Goal: Task Accomplishment & Management: Manage account settings

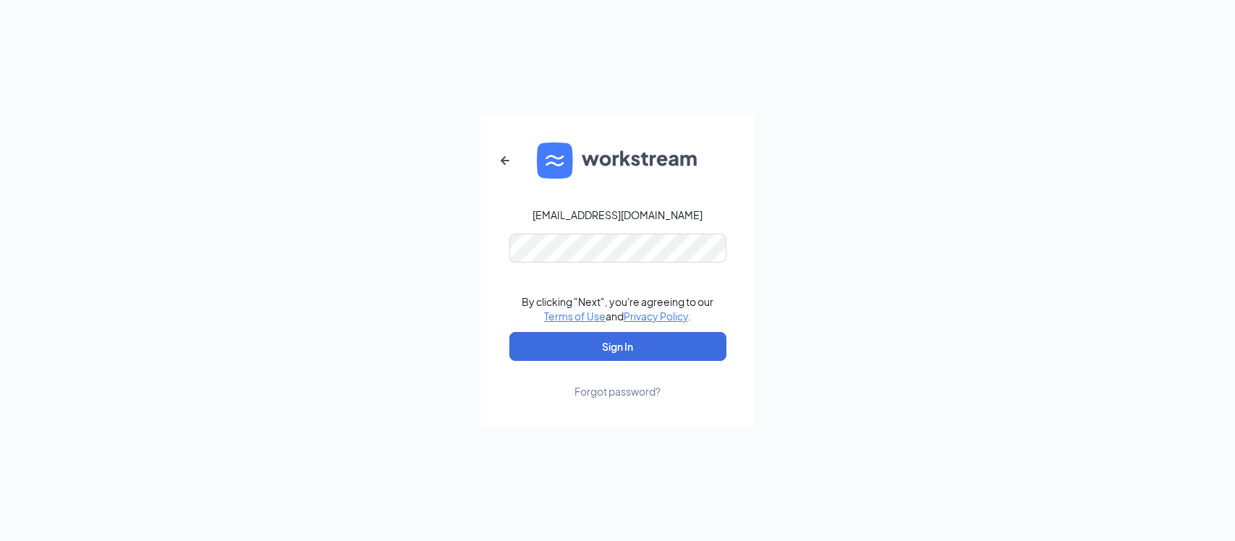
click at [592, 266] on form "[EMAIL_ADDRESS][DOMAIN_NAME] By clicking "Next", you're agreeing to our Terms o…" at bounding box center [617, 271] width 275 height 314
click at [638, 360] on button "Sign In" at bounding box center [617, 346] width 217 height 29
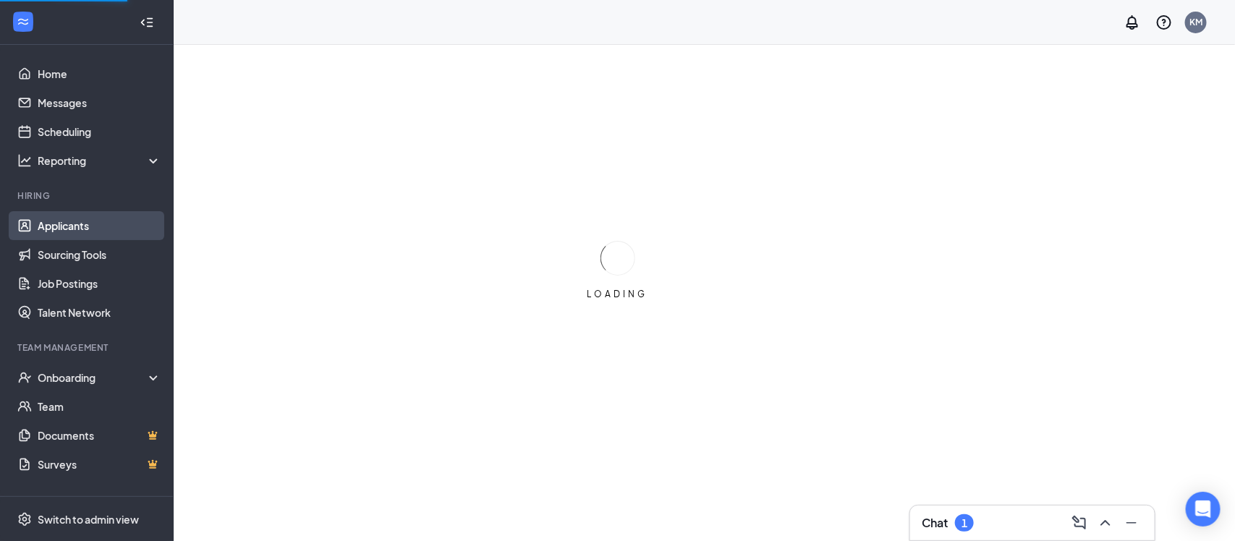
click at [58, 231] on link "Applicants" at bounding box center [100, 225] width 124 height 29
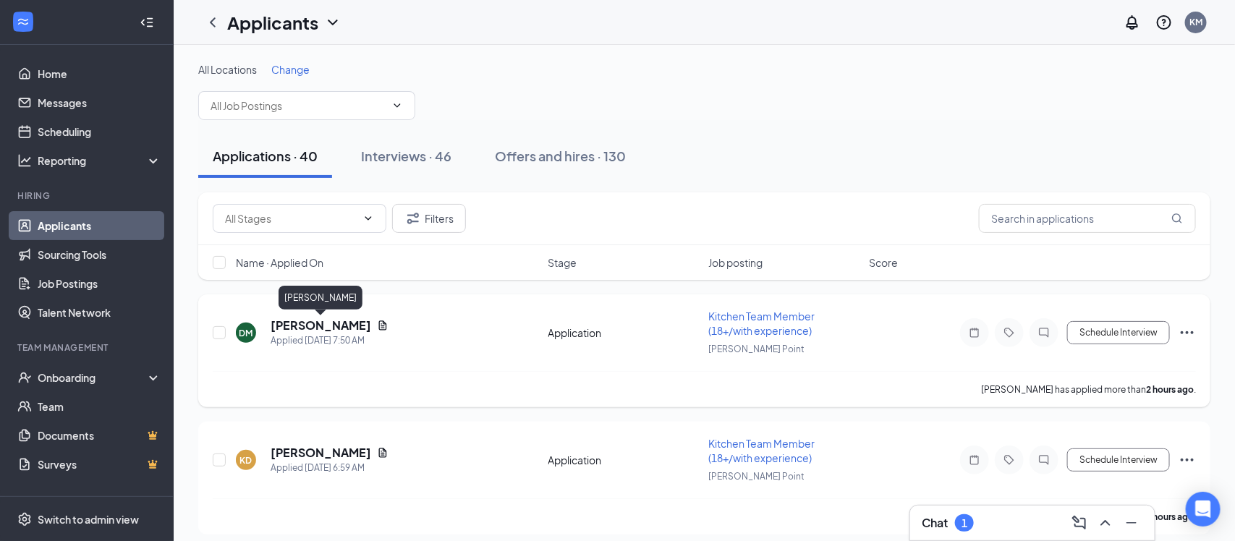
click at [333, 329] on h5 "[PERSON_NAME]" at bounding box center [321, 326] width 101 height 16
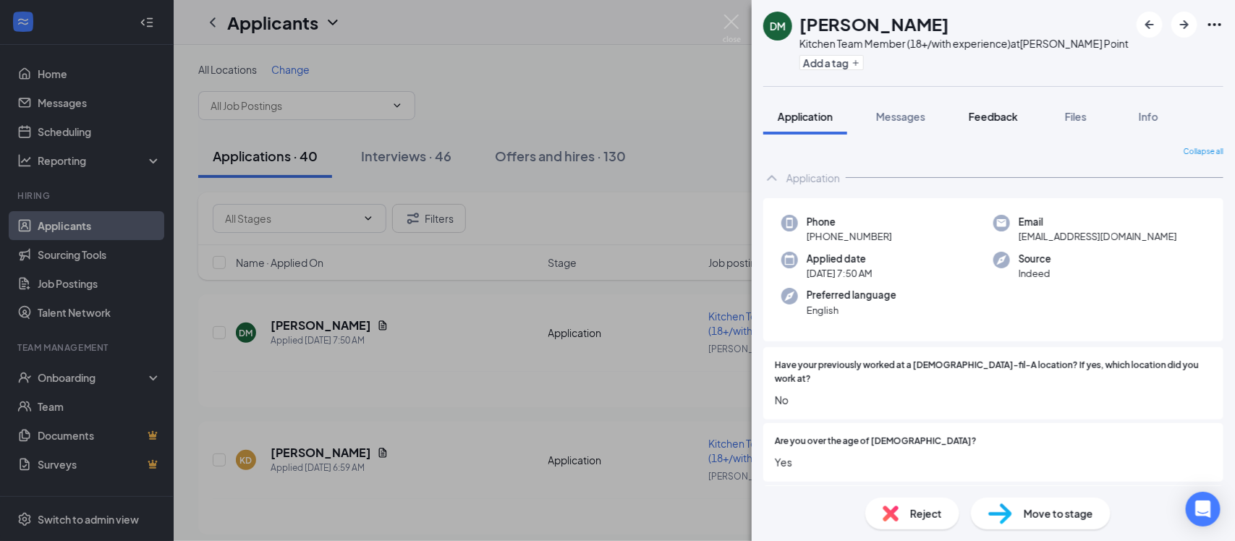
click at [982, 114] on span "Feedback" at bounding box center [993, 116] width 49 height 13
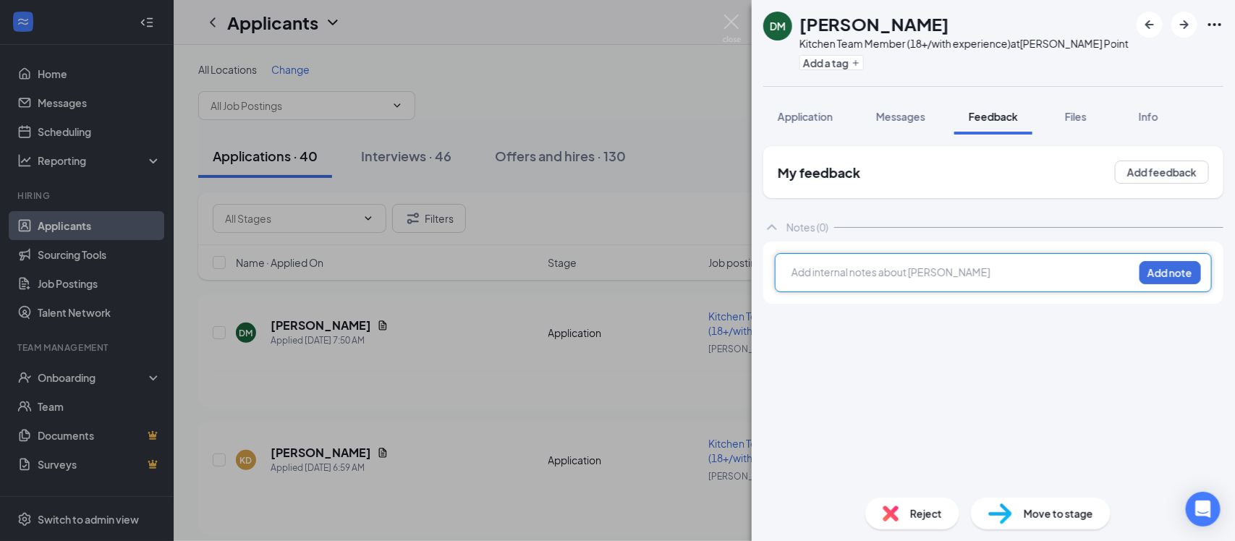
click at [887, 279] on div at bounding box center [962, 272] width 341 height 15
click at [1155, 271] on button "Add note" at bounding box center [1169, 272] width 61 height 23
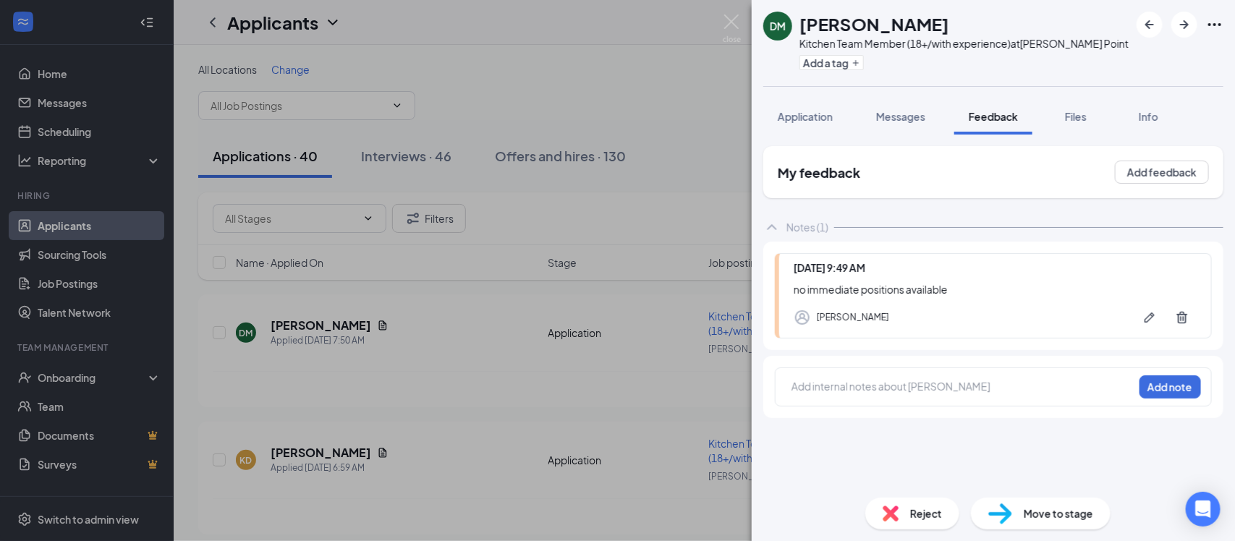
click at [923, 507] on span "Reject" at bounding box center [926, 514] width 32 height 16
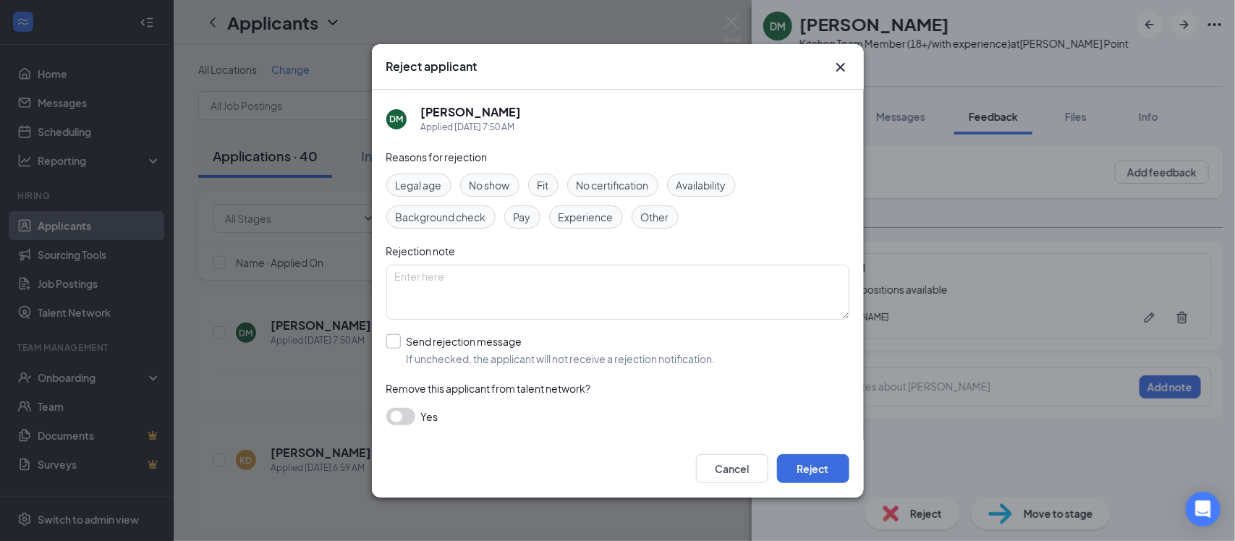
click at [399, 339] on input "Send rejection message If unchecked, the applicant will not receive a rejection…" at bounding box center [550, 350] width 329 height 32
checkbox input "true"
click at [461, 412] on span "Main Rejection Template" at bounding box center [457, 415] width 116 height 22
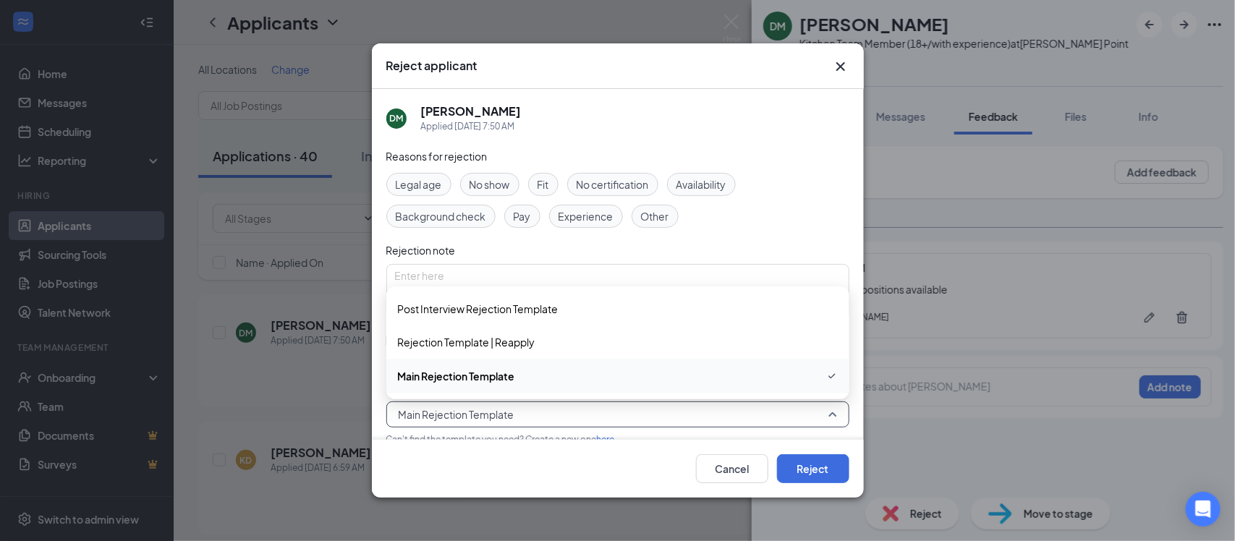
click at [530, 377] on span "Main Rejection Template" at bounding box center [618, 375] width 440 height 17
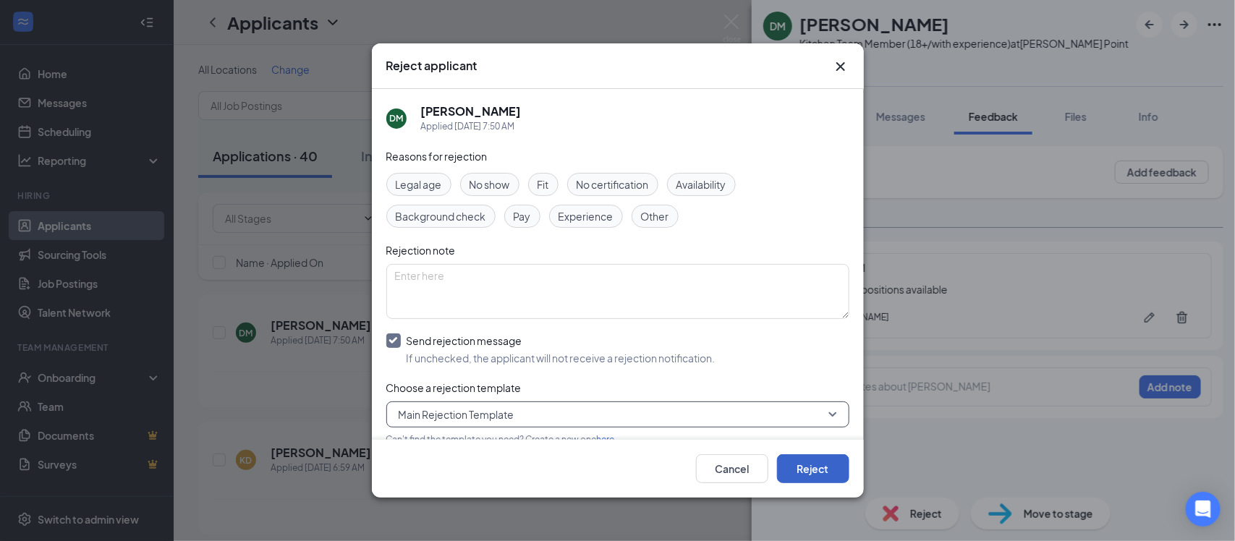
click at [809, 471] on button "Reject" at bounding box center [813, 468] width 72 height 29
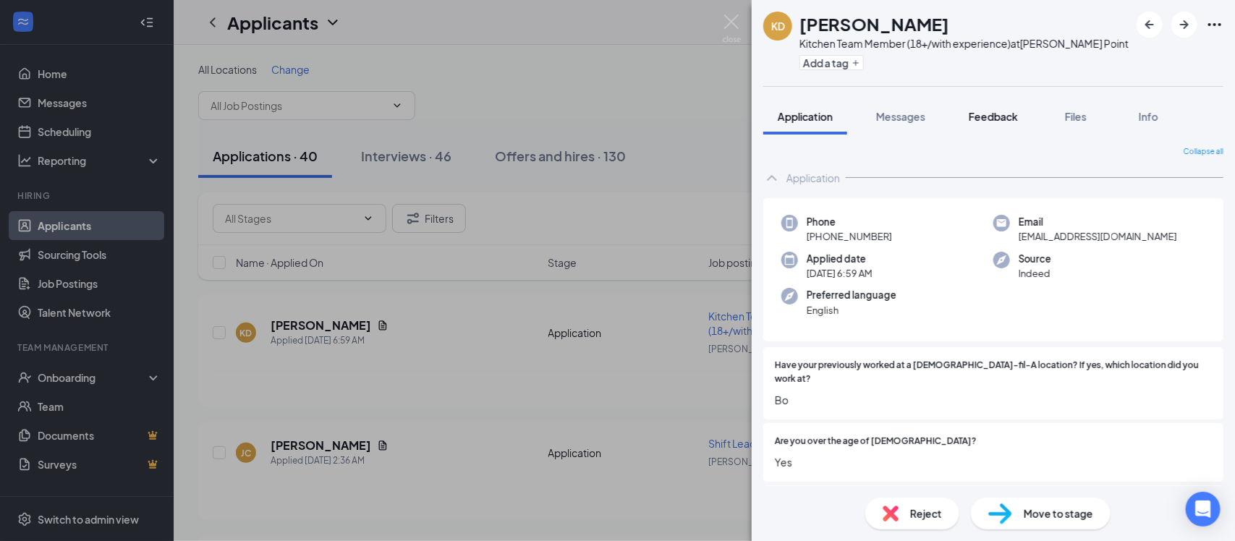
click at [992, 121] on span "Feedback" at bounding box center [993, 116] width 49 height 13
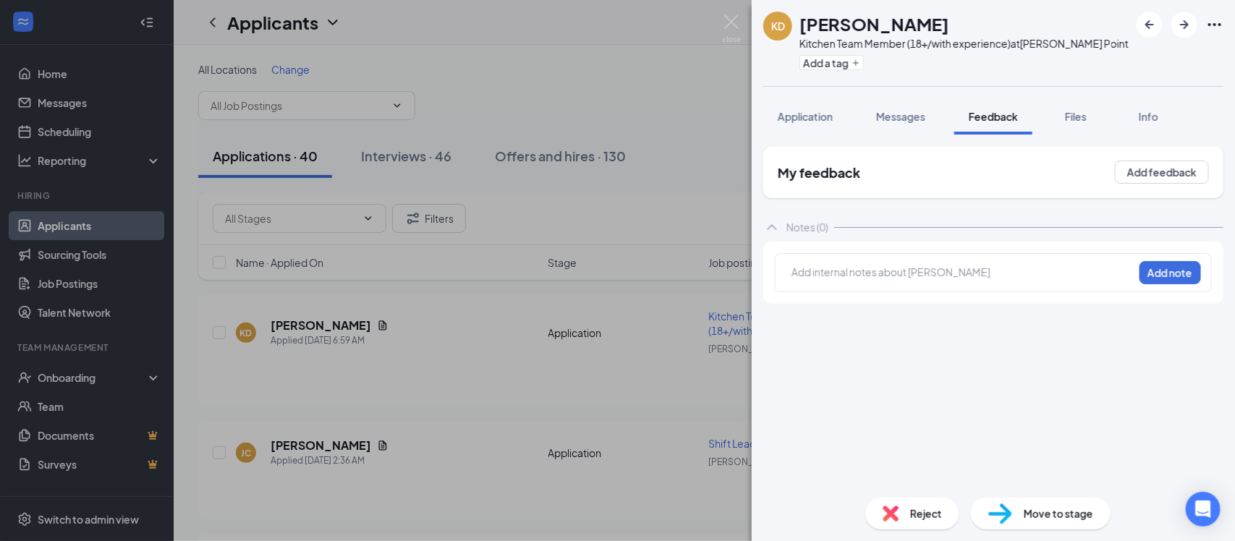
click at [896, 276] on div at bounding box center [962, 272] width 341 height 15
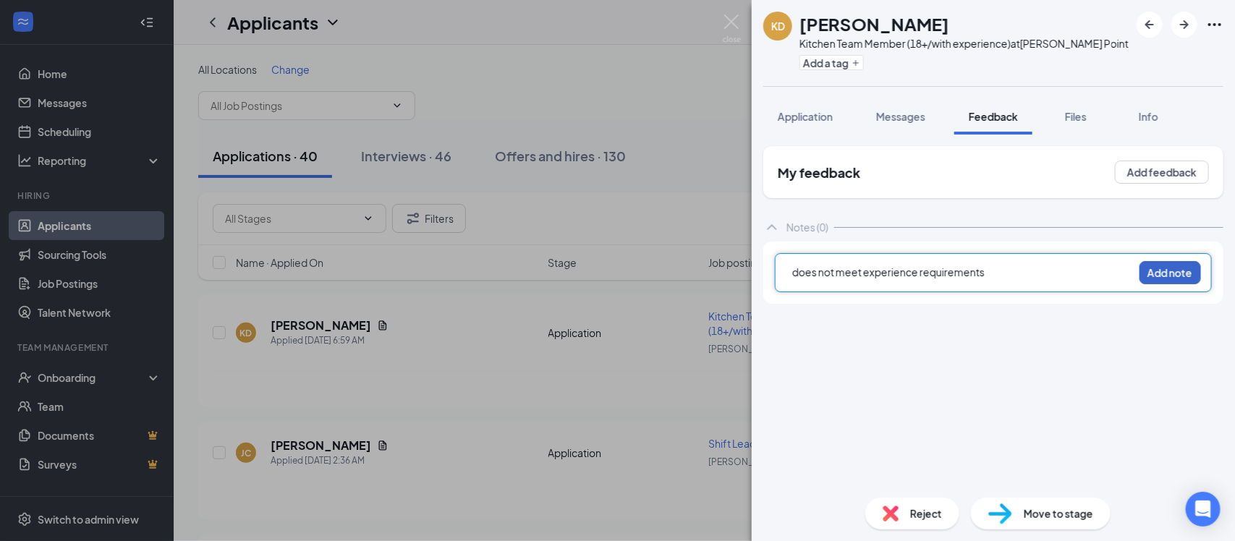
click at [1162, 273] on button "Add note" at bounding box center [1169, 272] width 61 height 23
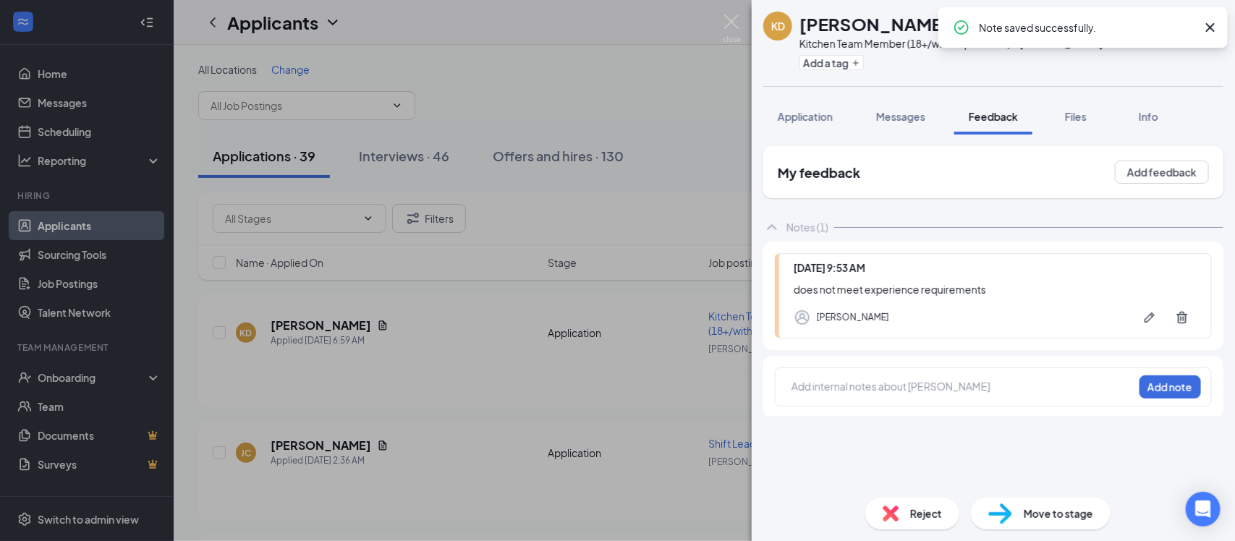
click at [903, 514] on div "Reject" at bounding box center [912, 514] width 94 height 32
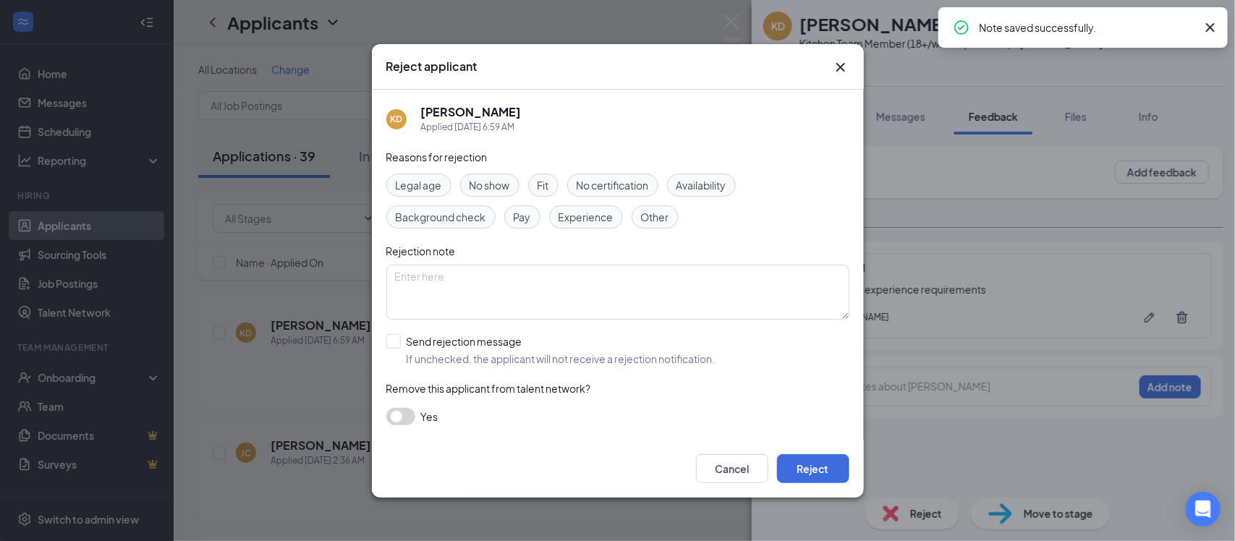
click at [601, 213] on span "Experience" at bounding box center [585, 217] width 55 height 16
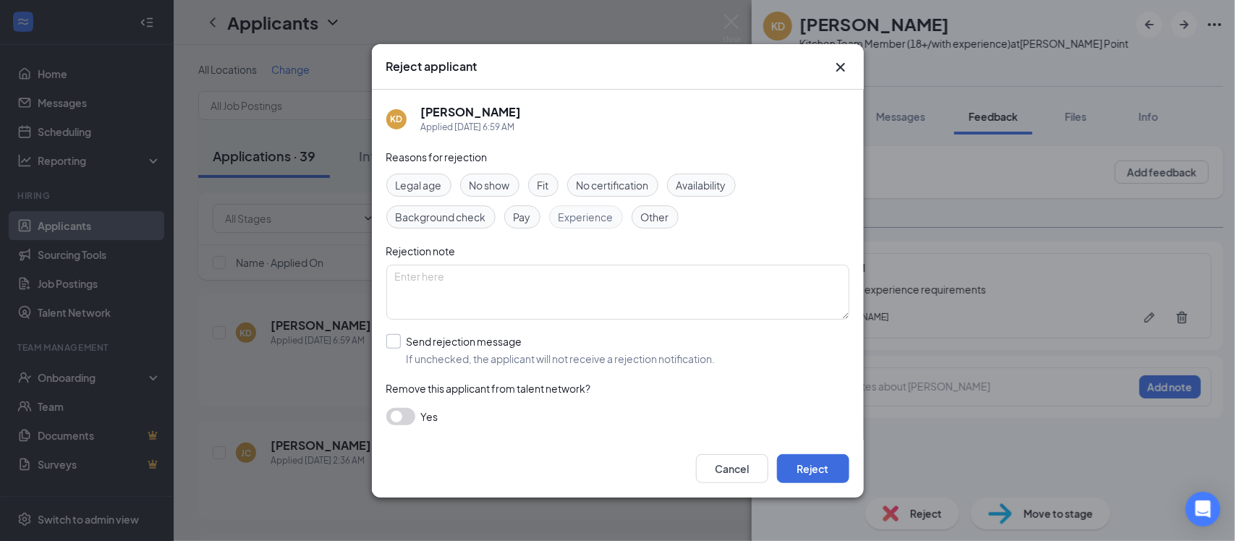
click at [390, 341] on input "Send rejection message If unchecked, the applicant will not receive a rejection…" at bounding box center [550, 350] width 329 height 32
checkbox input "true"
click at [783, 462] on button "Reject" at bounding box center [813, 468] width 72 height 29
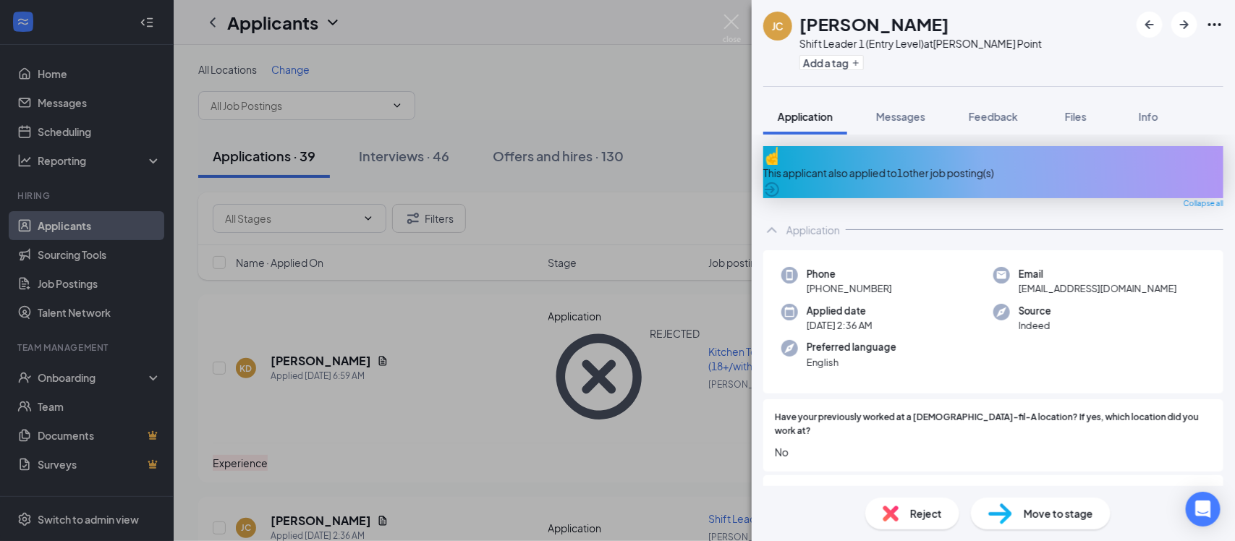
click at [1008, 165] on div "This applicant also applied to 1 other job posting(s)" at bounding box center [993, 173] width 460 height 16
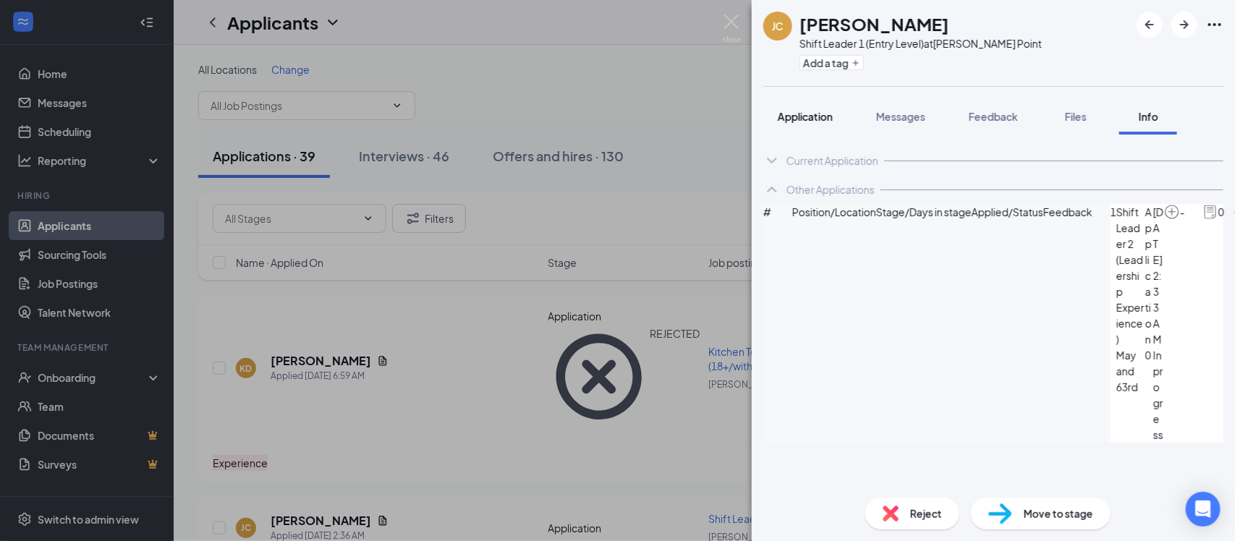
click at [791, 121] on span "Application" at bounding box center [805, 116] width 55 height 13
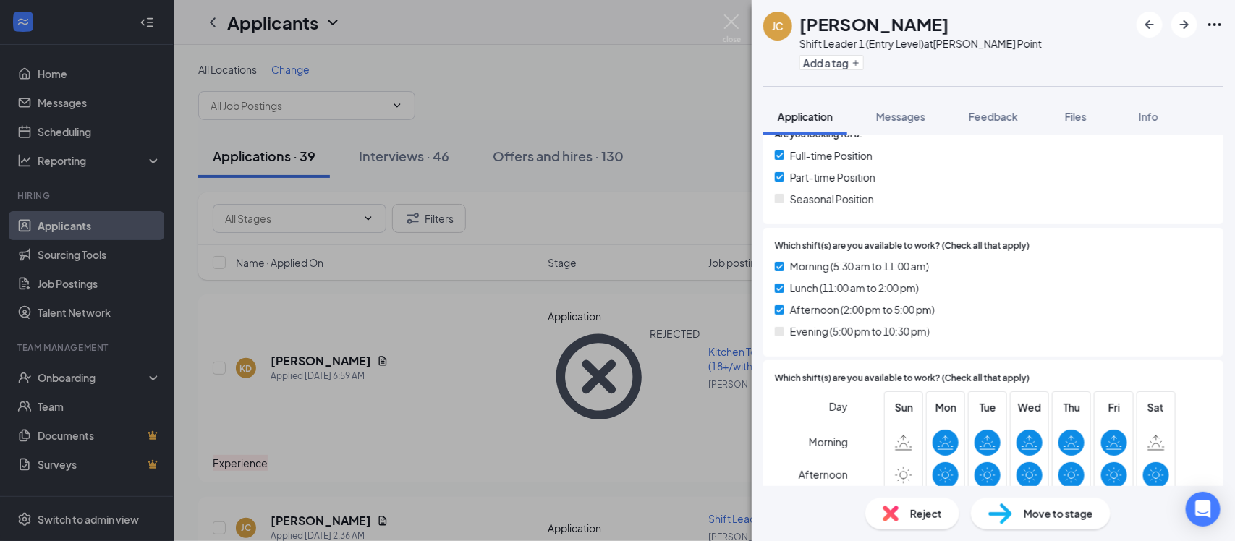
scroll to position [872, 0]
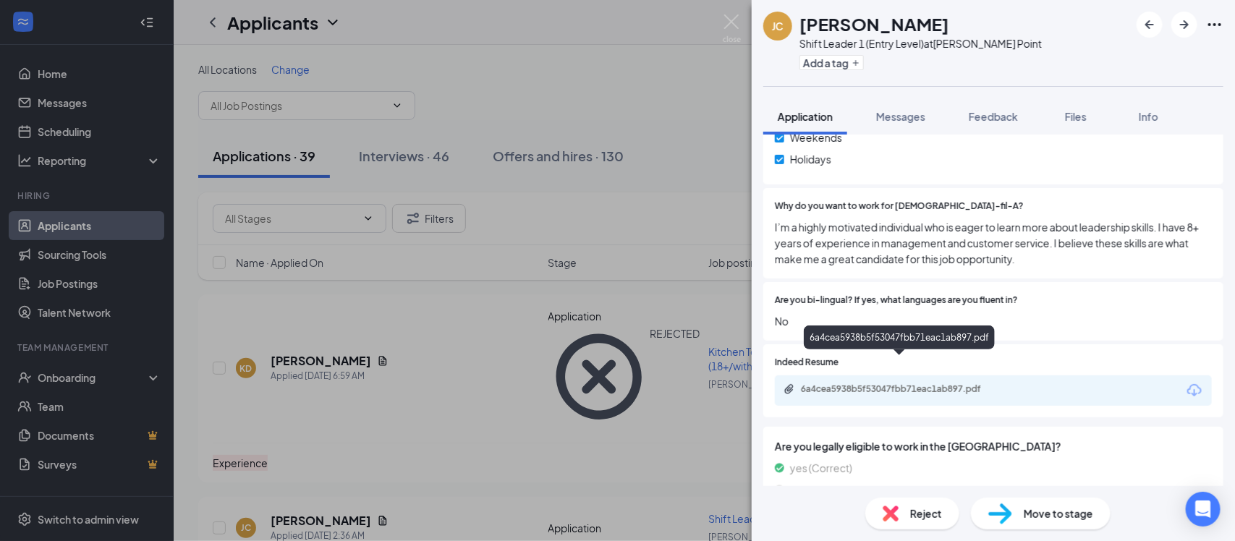
click at [1004, 383] on div "6a4cea5938b5f53047fbb71eac1ab897.pdf" at bounding box center [900, 389] width 234 height 12
click at [1012, 108] on button "Feedback" at bounding box center [993, 116] width 78 height 36
click at [987, 118] on span "Feedback" at bounding box center [993, 116] width 49 height 13
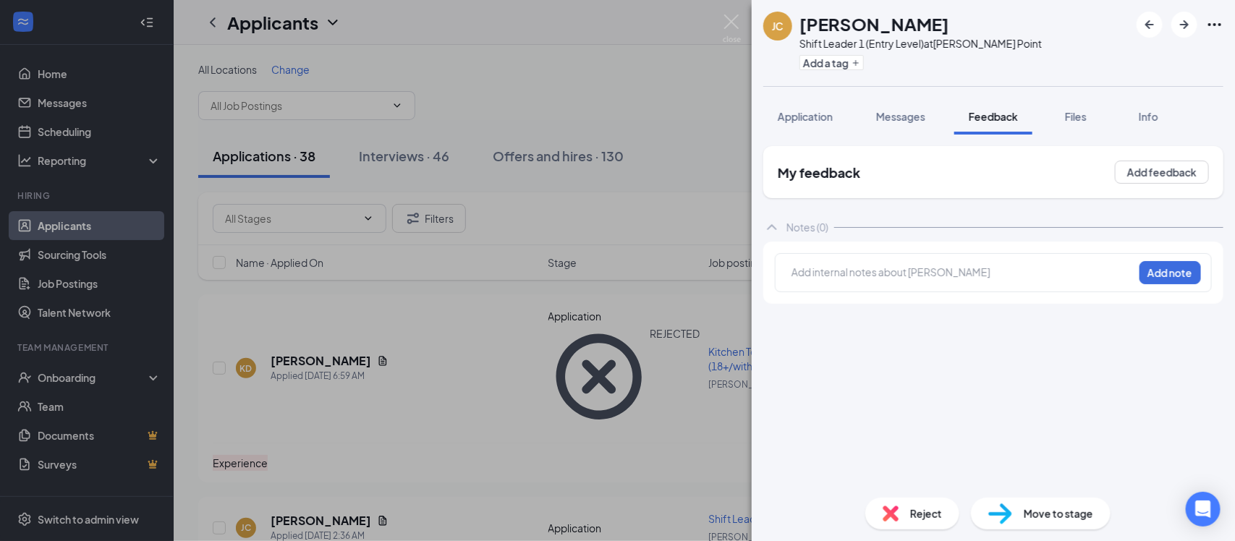
click at [799, 274] on div at bounding box center [962, 272] width 341 height 15
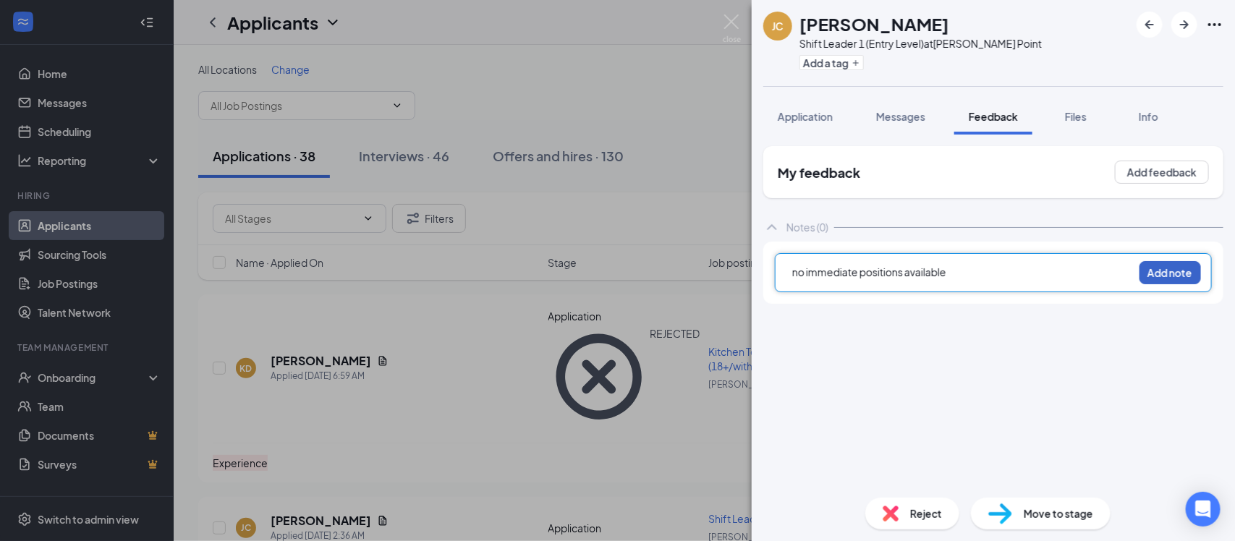
click at [1165, 273] on button "Add note" at bounding box center [1169, 272] width 61 height 23
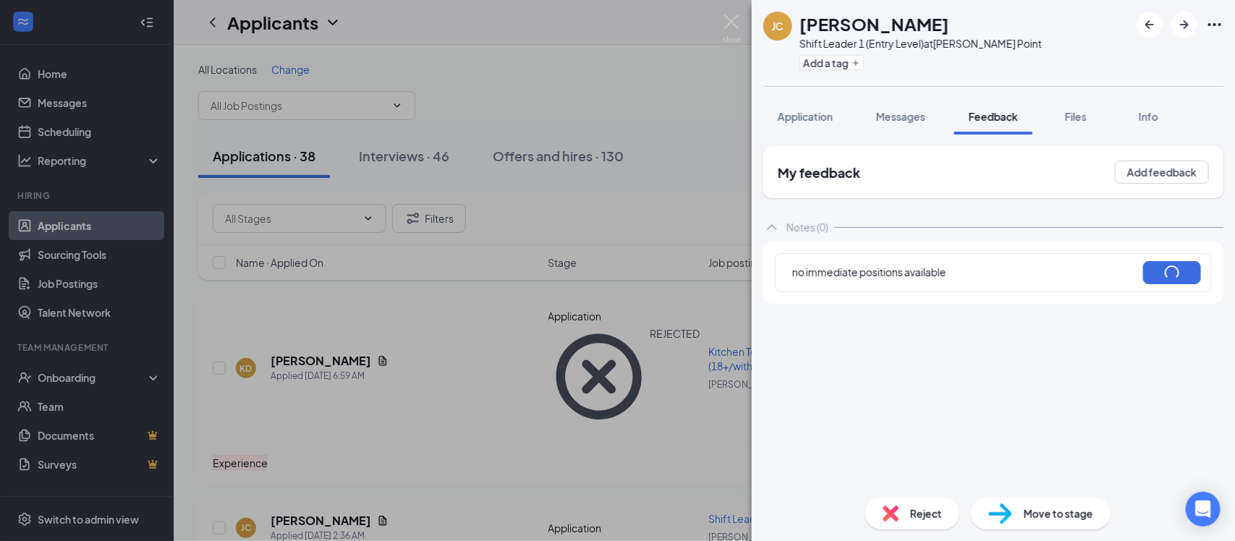
click at [891, 523] on div "Reject" at bounding box center [912, 514] width 94 height 32
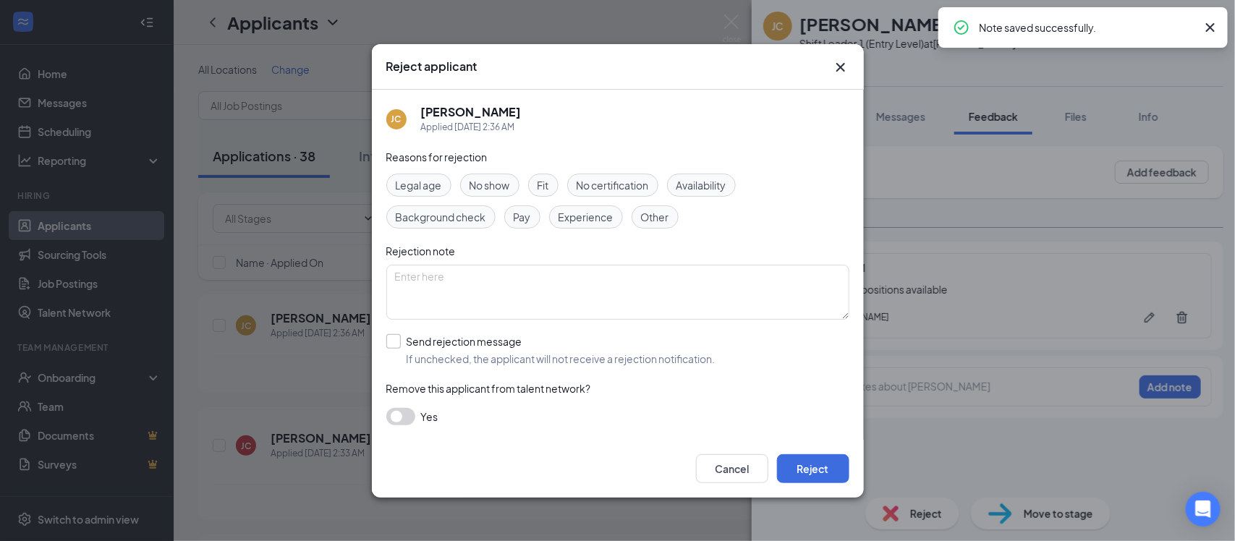
click at [394, 342] on input "Send rejection message If unchecked, the applicant will not receive a rejection…" at bounding box center [550, 350] width 329 height 32
checkbox input "true"
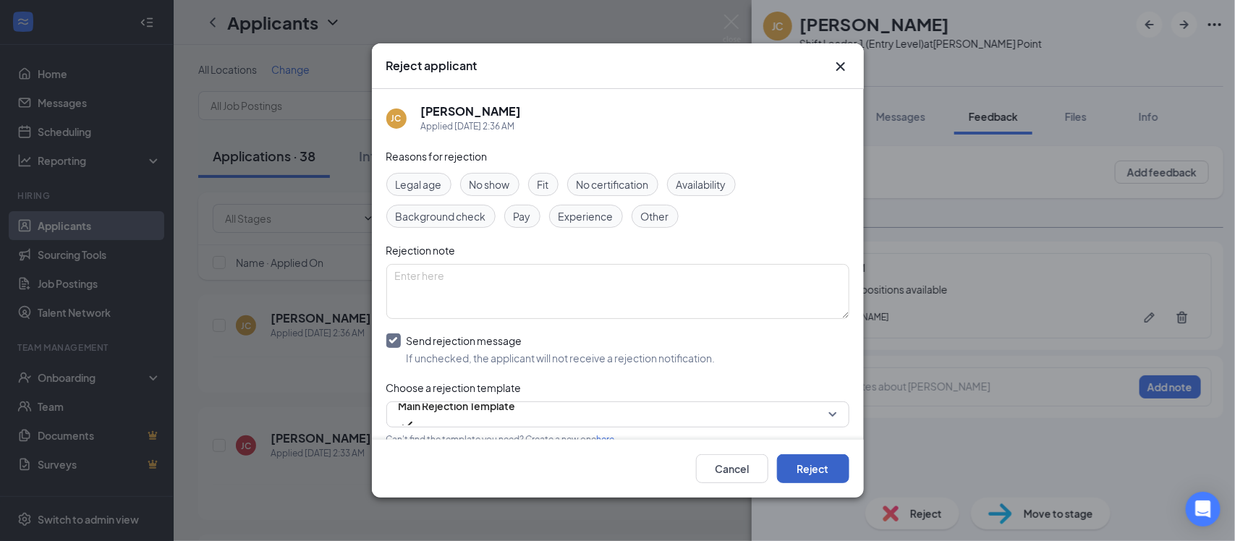
click at [800, 457] on button "Reject" at bounding box center [813, 468] width 72 height 29
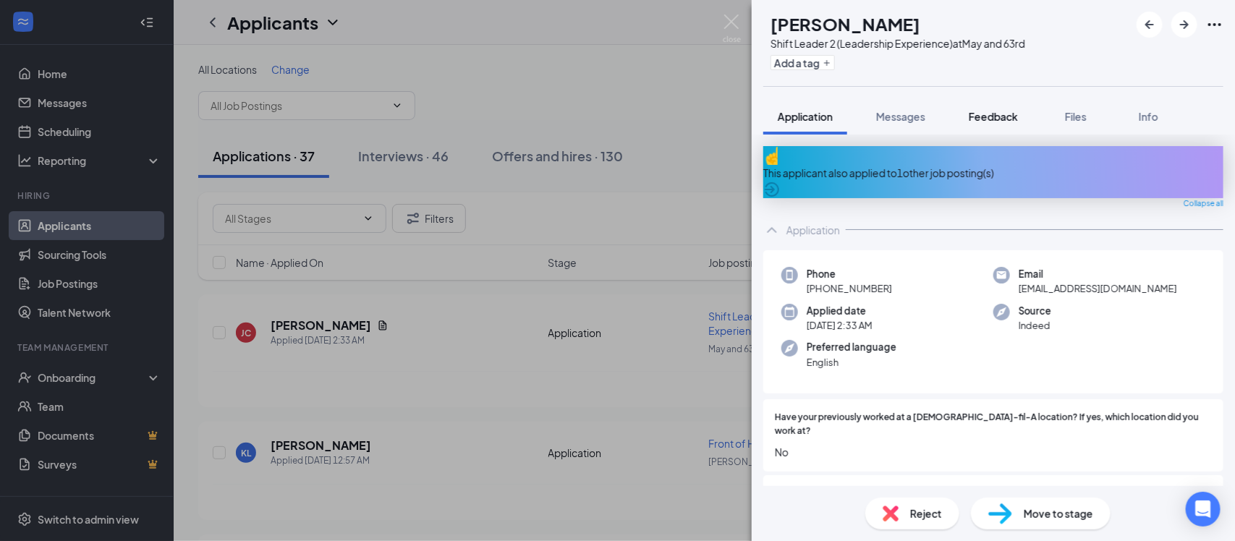
click at [993, 114] on span "Feedback" at bounding box center [993, 116] width 49 height 13
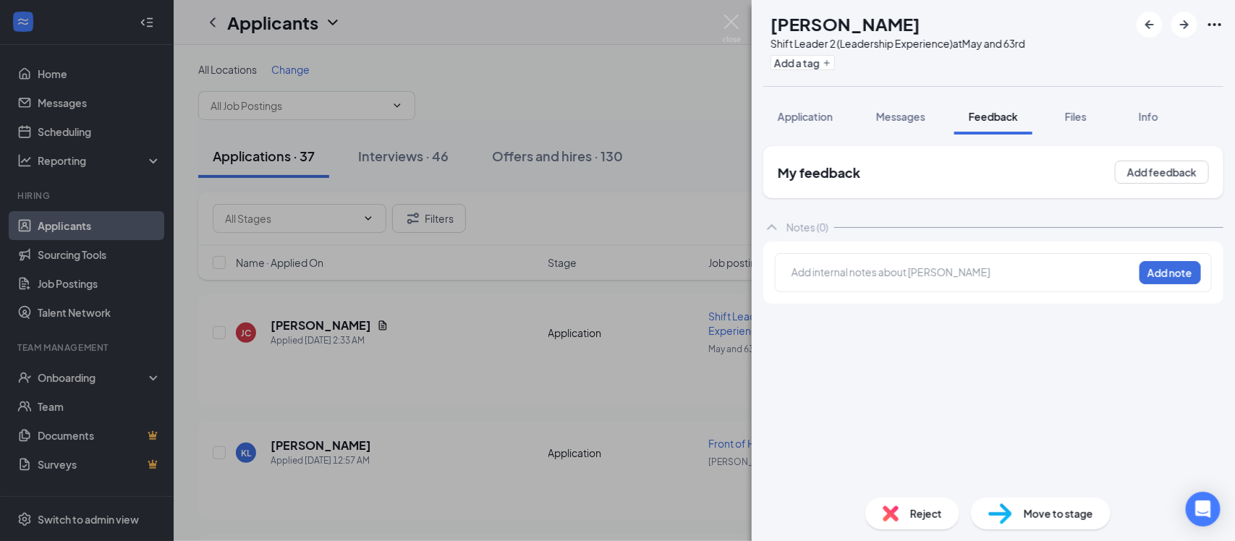
click at [890, 286] on div "Add internal notes about [PERSON_NAME] Add note" at bounding box center [993, 272] width 437 height 39
click at [884, 279] on div at bounding box center [962, 272] width 341 height 15
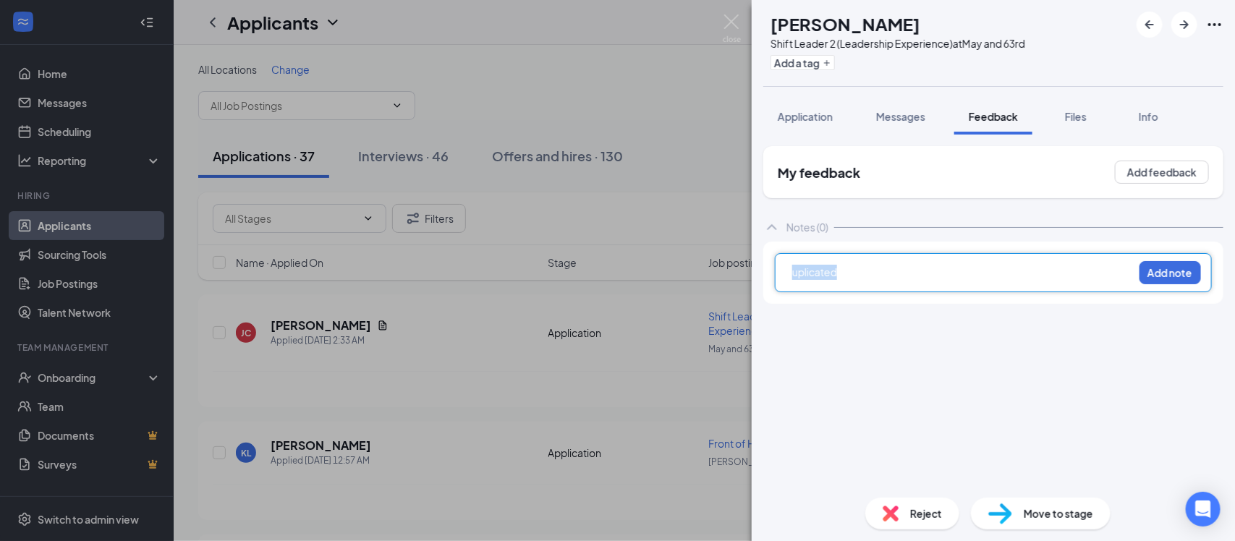
drag, startPoint x: 870, startPoint y: 272, endPoint x: 747, endPoint y: 265, distance: 123.2
click at [747, 265] on div "[PERSON_NAME] [PERSON_NAME] Shift Leader 2 (Leadership Experience) at May and 6…" at bounding box center [617, 270] width 1235 height 541
click at [752, 265] on div "My feedback Add feedback Notes (0) uplicad Add note" at bounding box center [993, 311] width 483 height 352
click at [815, 275] on span "uplicad" at bounding box center [809, 271] width 35 height 13
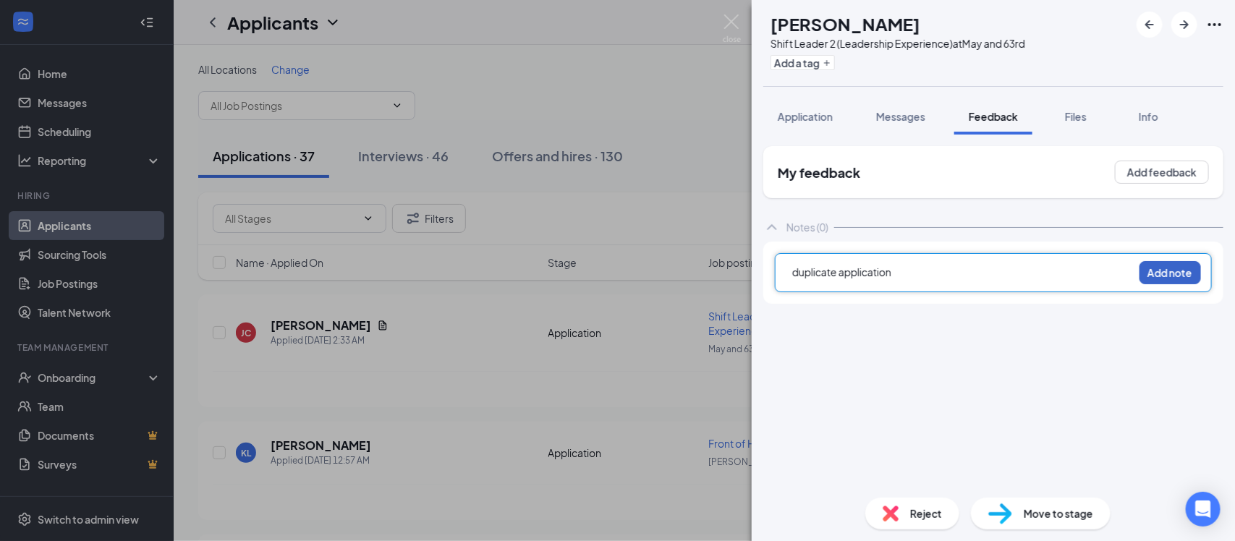
click at [1158, 267] on button "Add note" at bounding box center [1169, 272] width 61 height 23
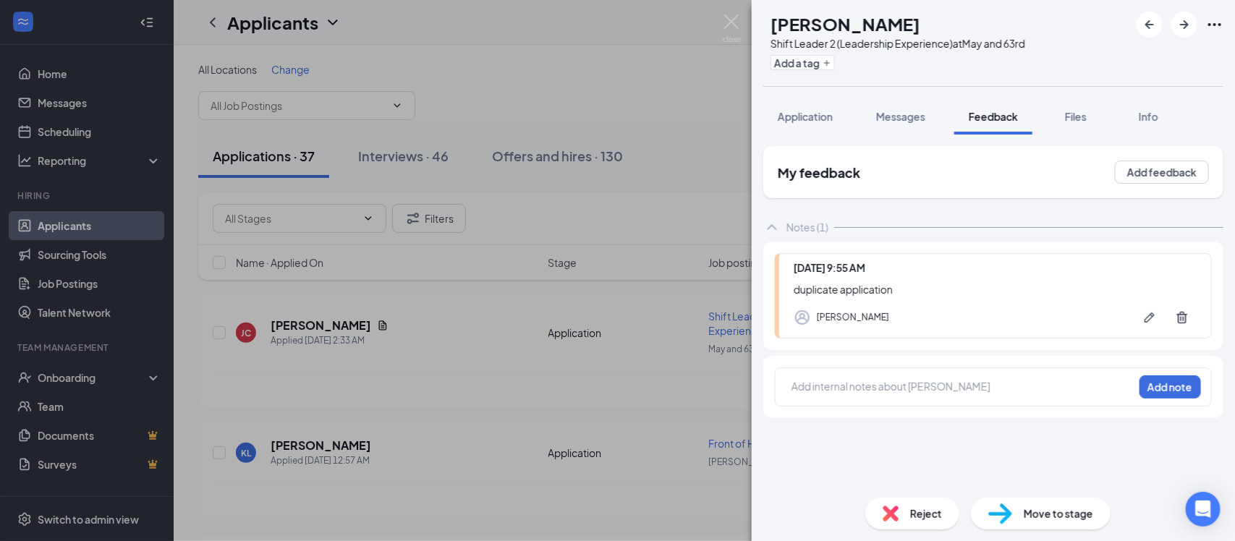
click at [919, 510] on span "Reject" at bounding box center [926, 514] width 32 height 16
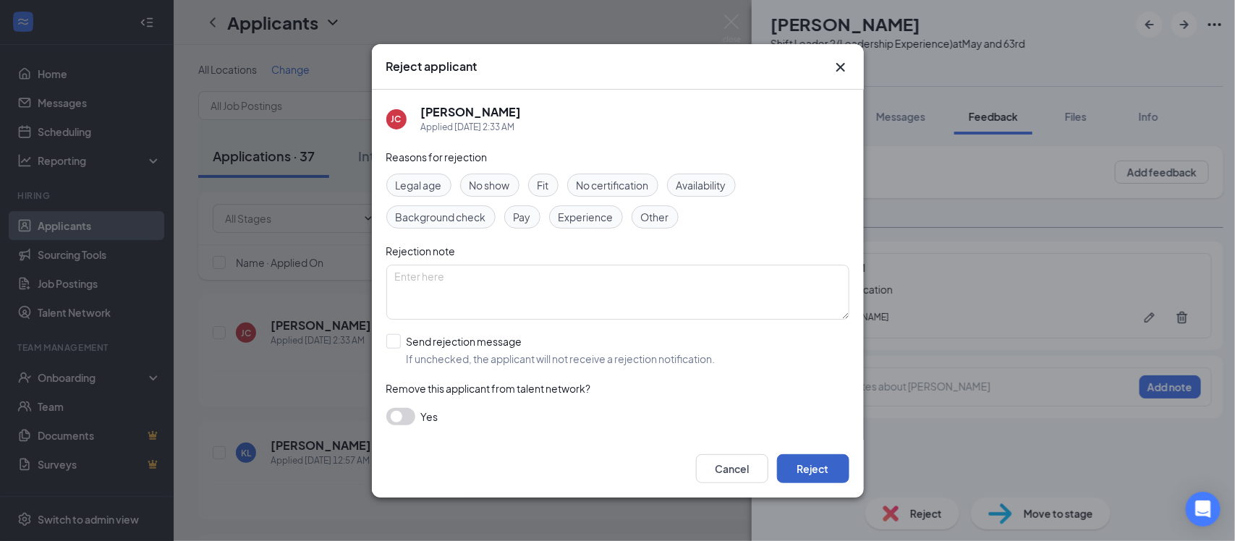
click at [799, 482] on button "Reject" at bounding box center [813, 468] width 72 height 29
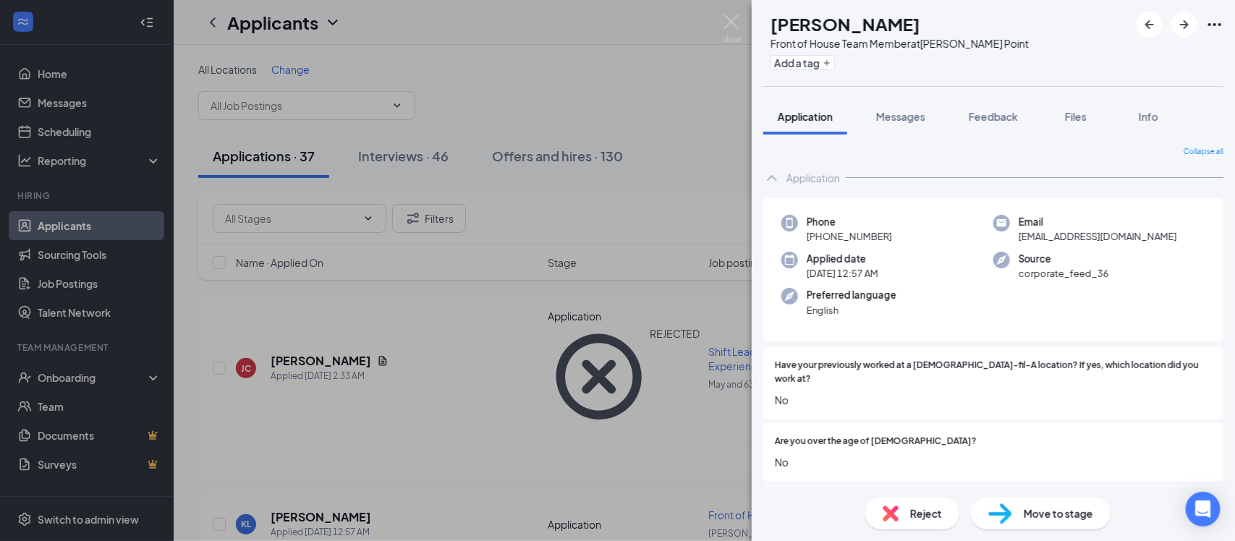
click at [1006, 116] on span "Feedback" at bounding box center [993, 116] width 49 height 13
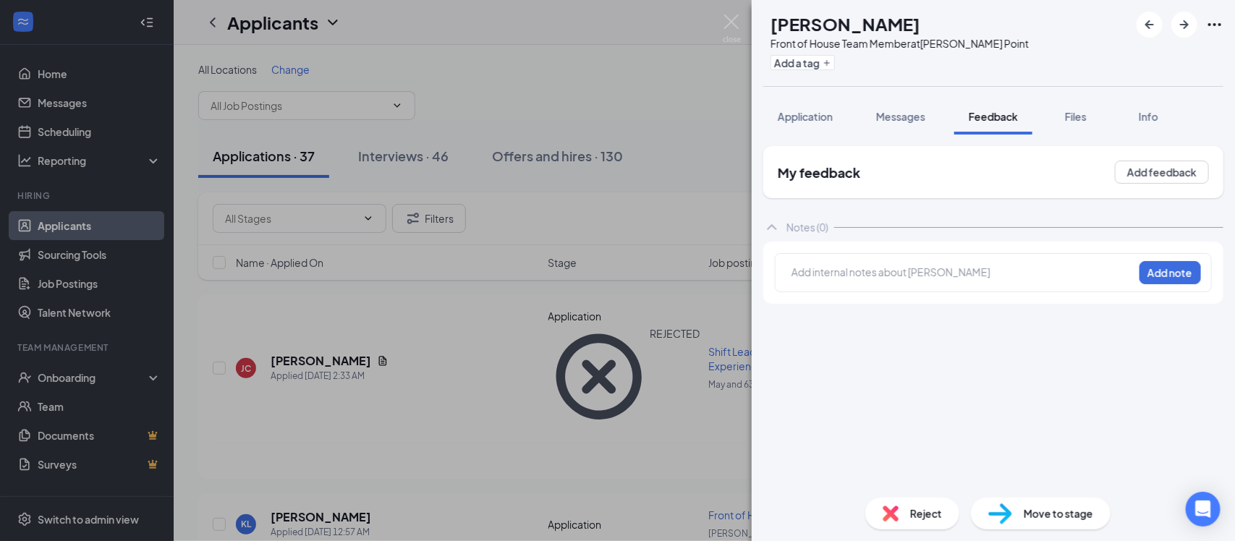
click at [866, 276] on div at bounding box center [962, 272] width 341 height 15
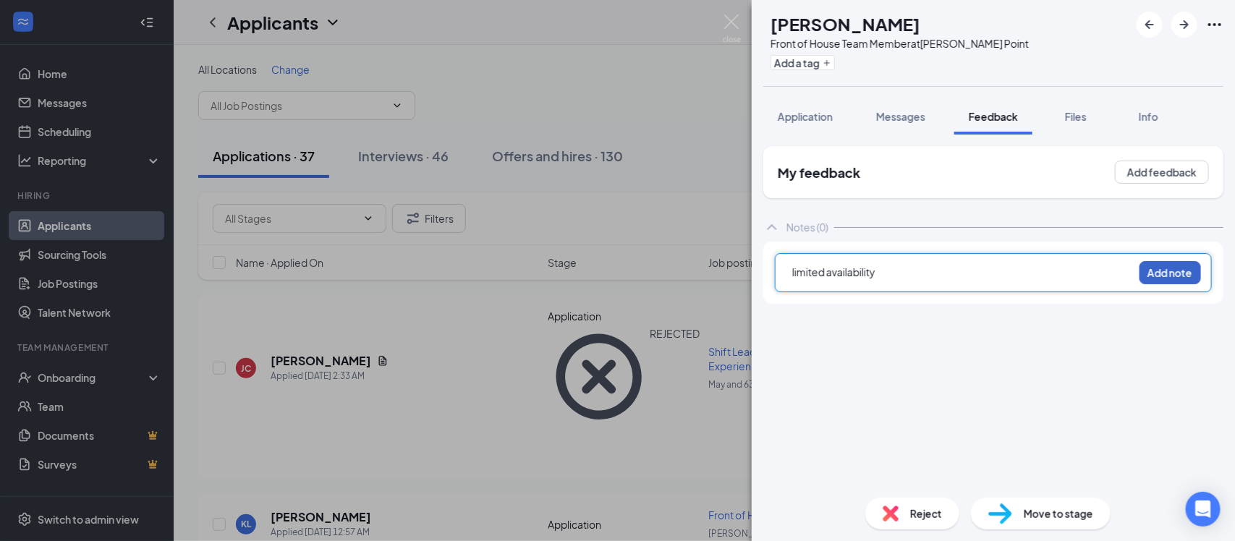
click at [1172, 279] on button "Add note" at bounding box center [1169, 272] width 61 height 23
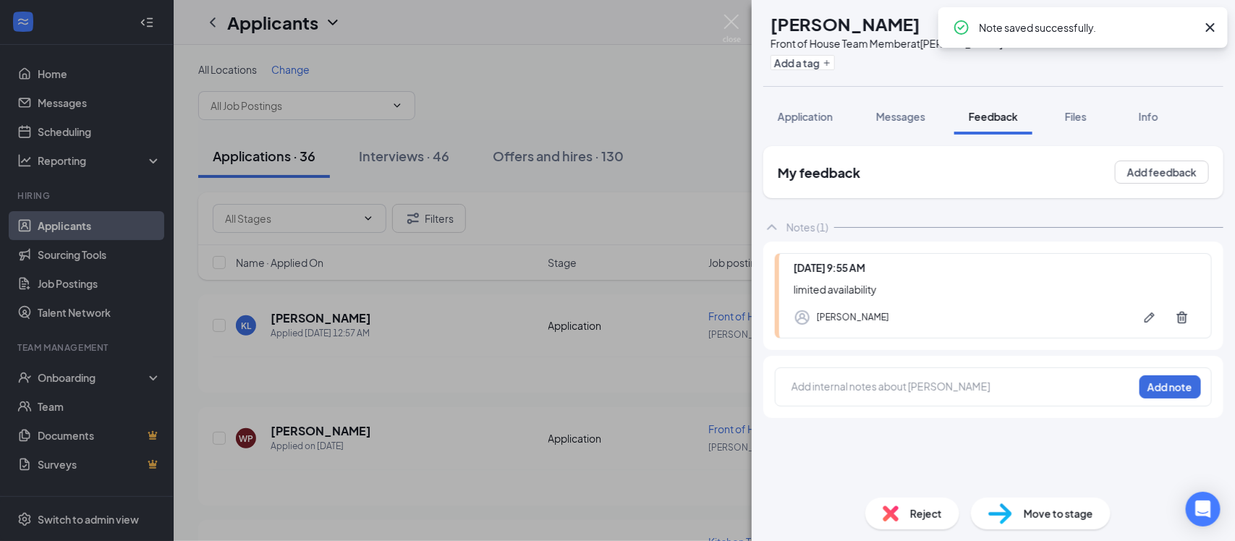
click at [915, 511] on span "Reject" at bounding box center [926, 514] width 32 height 16
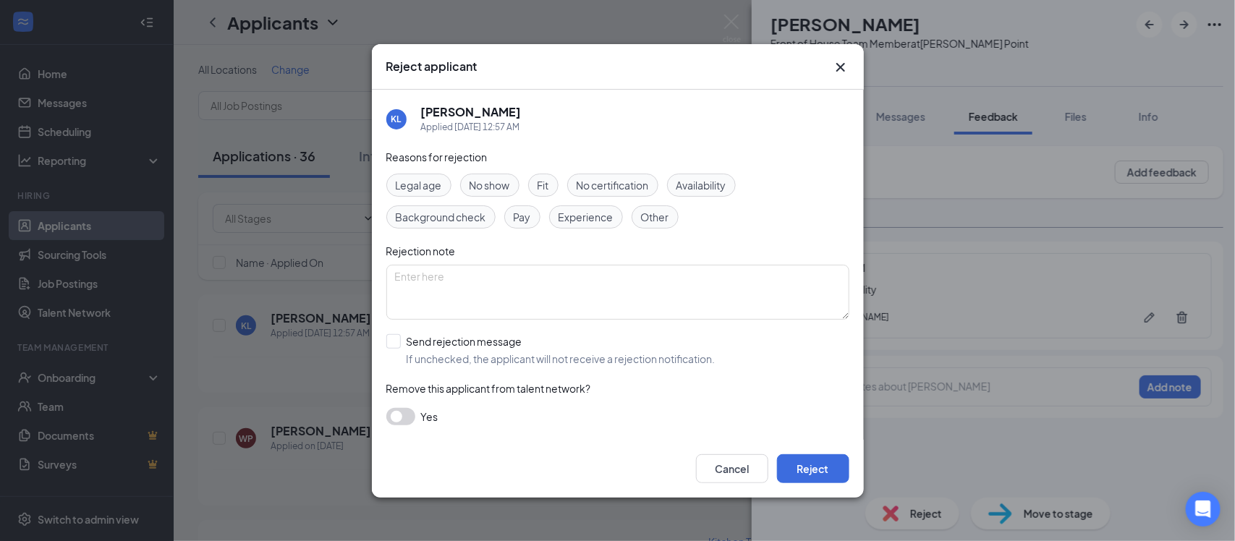
click at [662, 214] on span "Other" at bounding box center [655, 217] width 28 height 16
click at [700, 186] on span "Availability" at bounding box center [701, 185] width 50 height 16
click at [395, 338] on input "Send rejection message If unchecked, the applicant will not receive a rejection…" at bounding box center [550, 350] width 329 height 32
checkbox input "true"
click at [478, 417] on span "Main Rejection Template" at bounding box center [457, 406] width 117 height 22
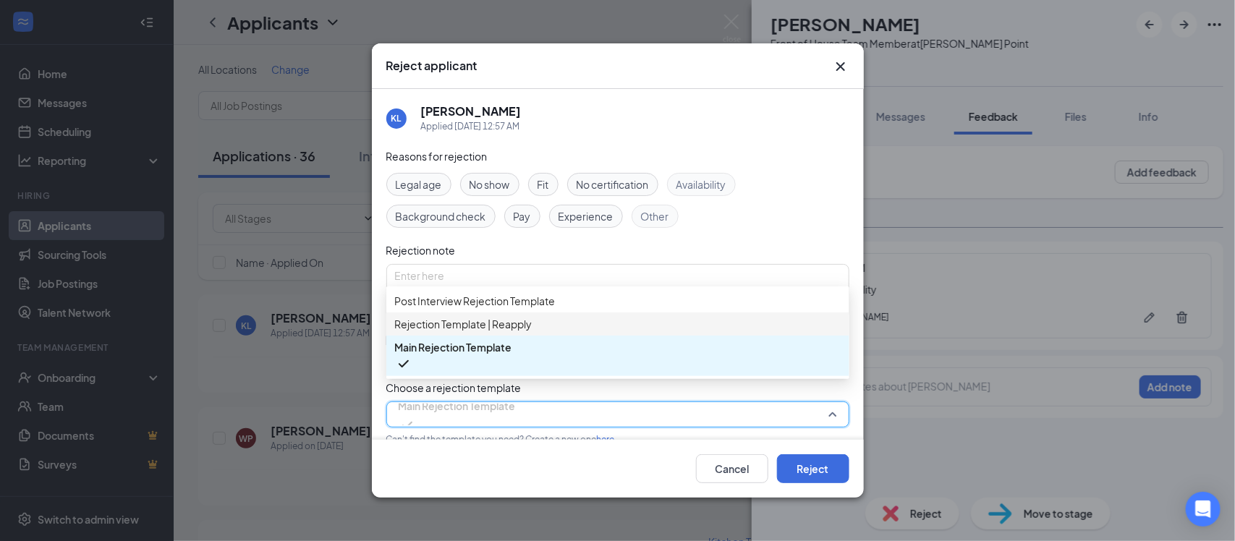
click at [497, 332] on span "Rejection Template | Reapply" at bounding box center [463, 324] width 137 height 16
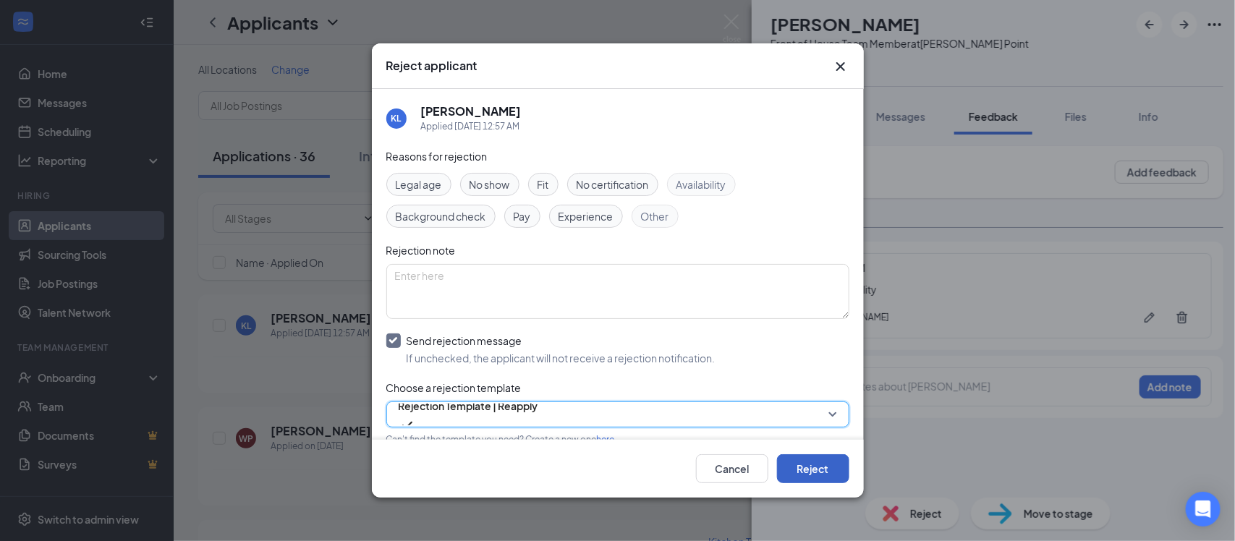
click at [789, 473] on button "Reject" at bounding box center [813, 468] width 72 height 29
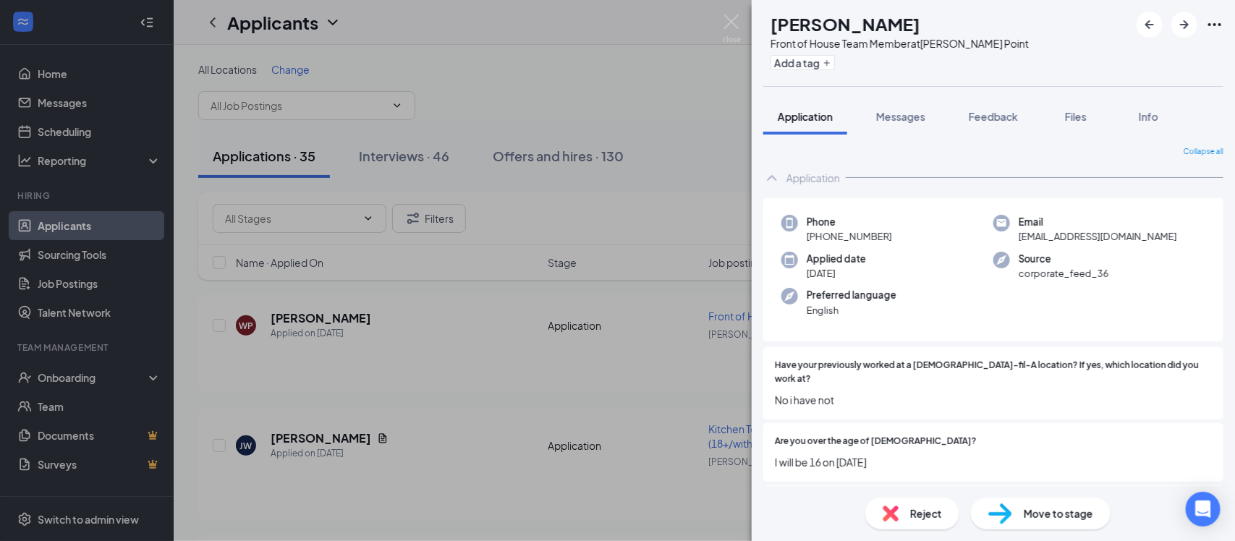
click at [1063, 500] on div "Move to stage" at bounding box center [1041, 514] width 140 height 32
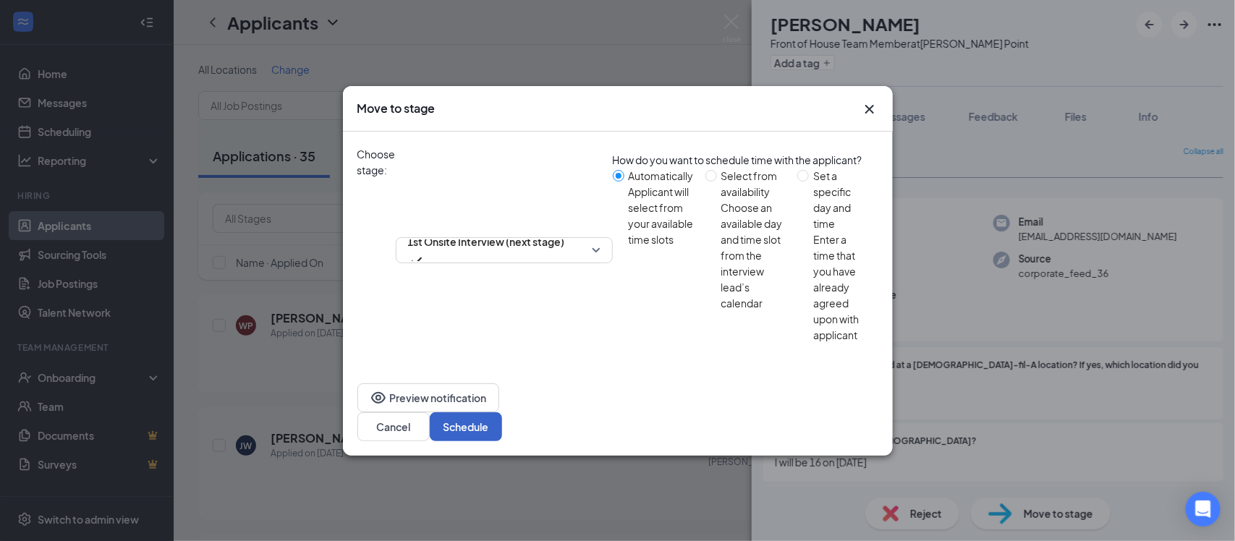
click at [502, 412] on button "Schedule" at bounding box center [466, 426] width 72 height 29
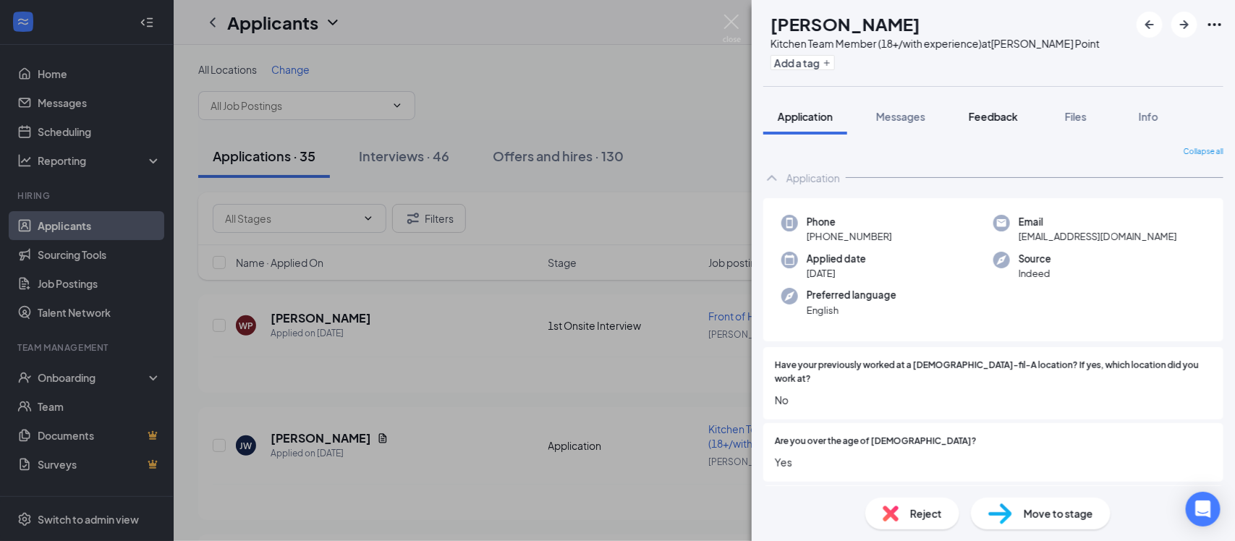
click at [987, 114] on span "Feedback" at bounding box center [993, 116] width 49 height 13
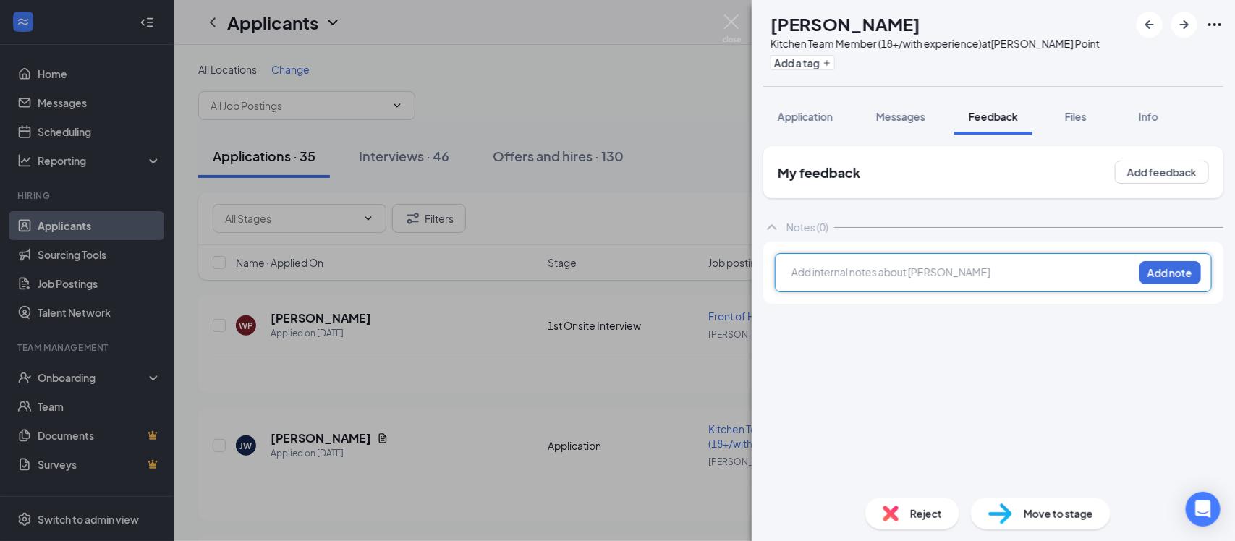
click at [859, 266] on div at bounding box center [962, 272] width 341 height 15
click at [1185, 272] on button "Add note" at bounding box center [1169, 272] width 61 height 23
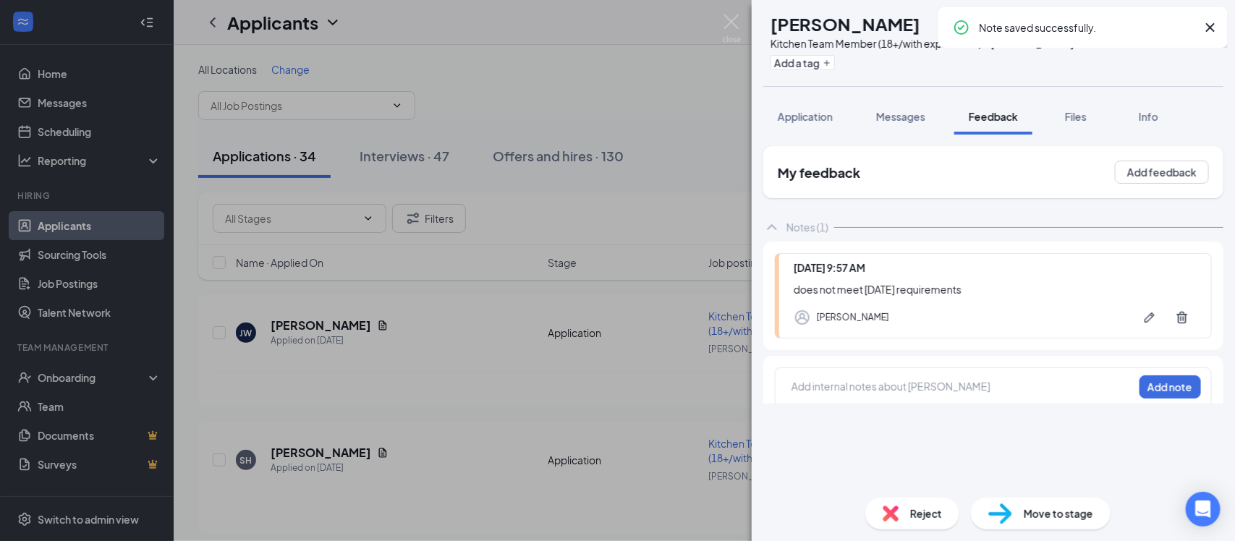
click at [903, 513] on div "Reject" at bounding box center [912, 514] width 94 height 32
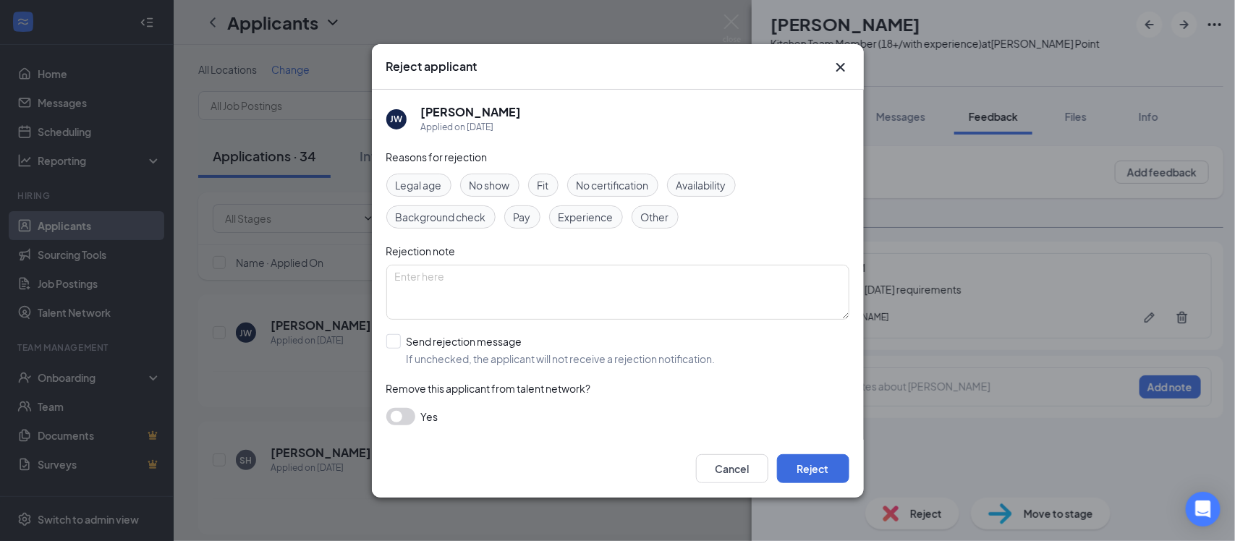
click at [698, 194] on div "Availability" at bounding box center [701, 185] width 69 height 23
click at [404, 336] on input "Send rejection message If unchecked, the applicant will not receive a rejection…" at bounding box center [550, 350] width 329 height 32
checkbox input "true"
click at [828, 477] on button "Reject" at bounding box center [813, 468] width 72 height 29
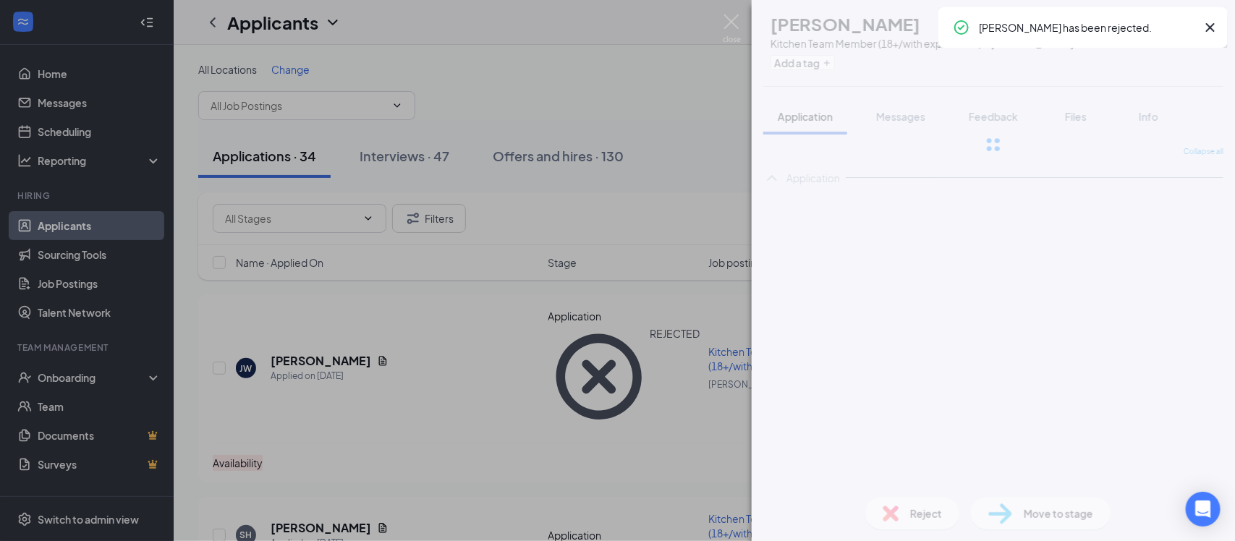
click at [729, 15] on img at bounding box center [732, 28] width 18 height 28
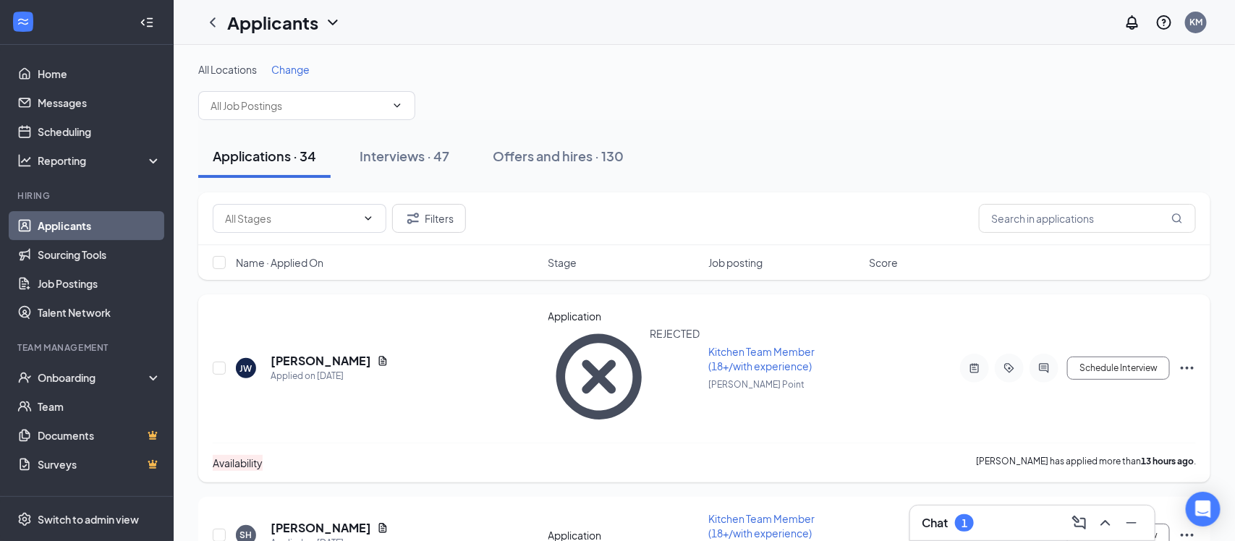
click at [304, 353] on h5 "[PERSON_NAME]" at bounding box center [321, 361] width 101 height 16
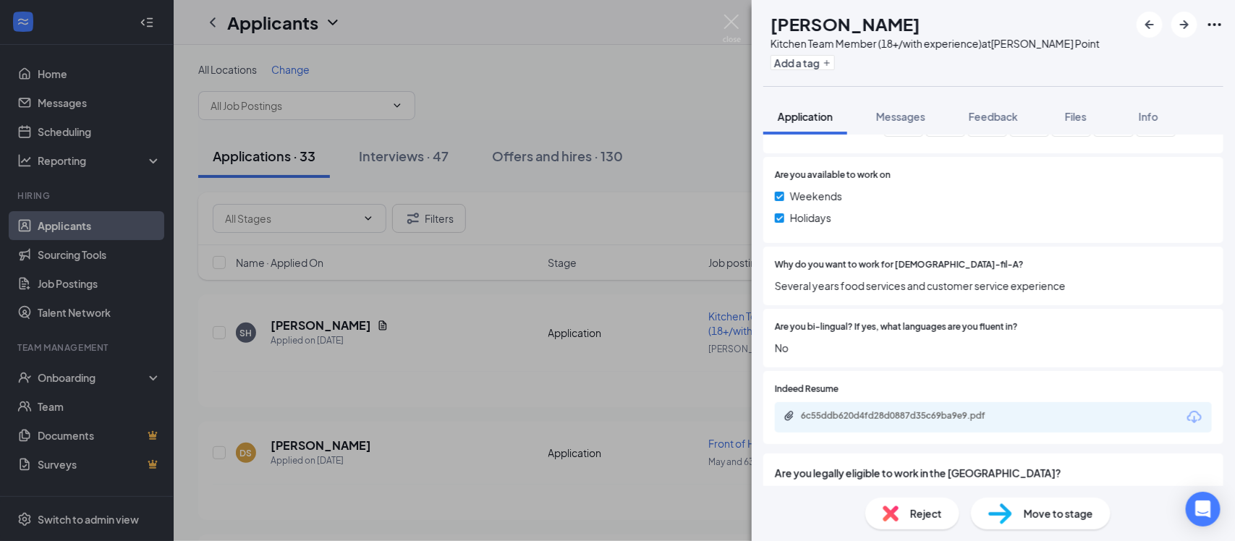
scroll to position [762, 0]
click at [958, 409] on div "6c55ddb620d4fd28d0887d35c69ba9e9.pdf" at bounding box center [902, 415] width 203 height 12
click at [981, 120] on span "Feedback" at bounding box center [993, 116] width 49 height 13
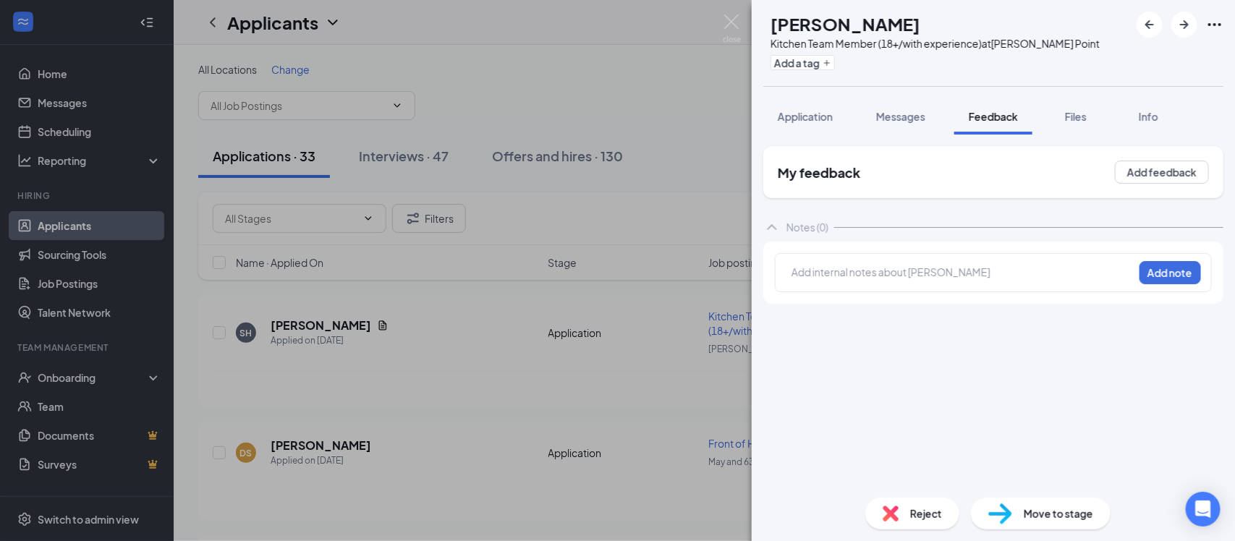
click at [931, 267] on div at bounding box center [962, 272] width 341 height 15
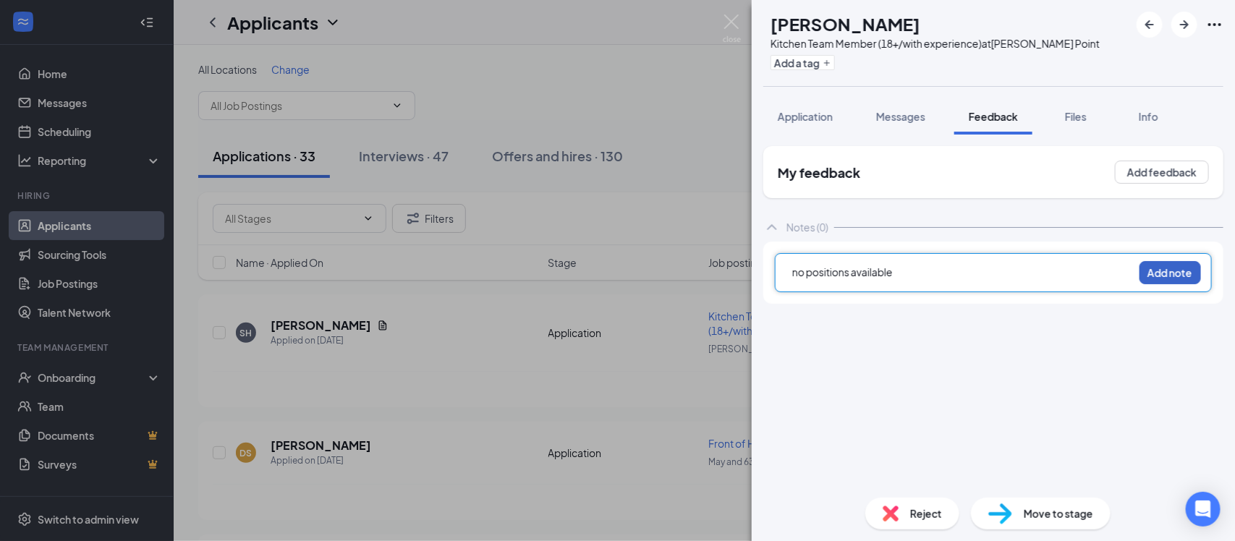
click at [1160, 268] on button "Add note" at bounding box center [1169, 272] width 61 height 23
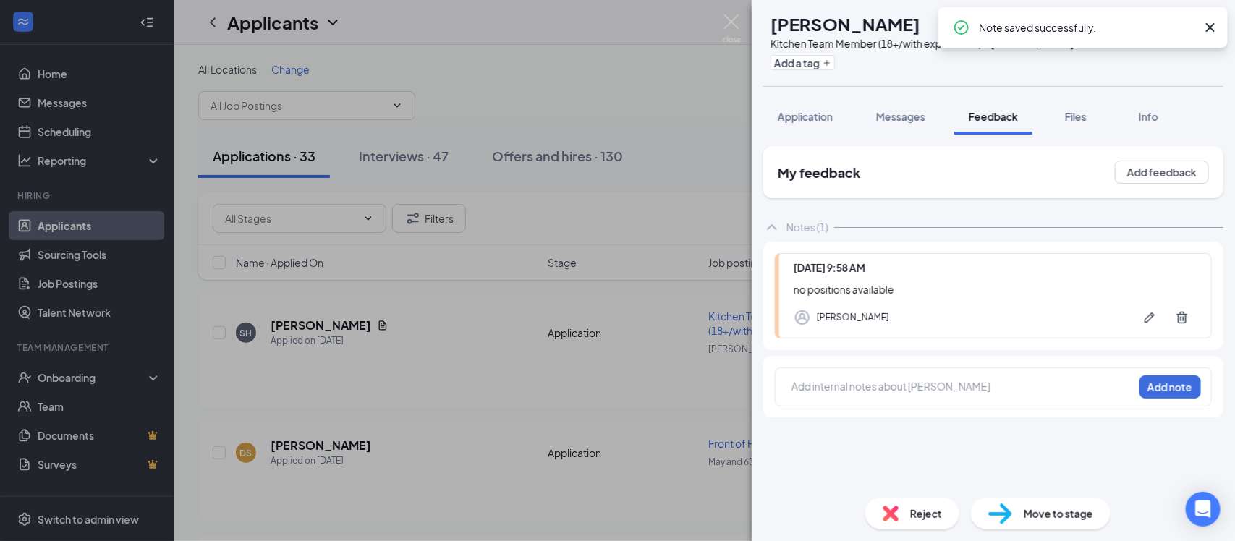
click at [907, 518] on div "Reject" at bounding box center [912, 514] width 94 height 32
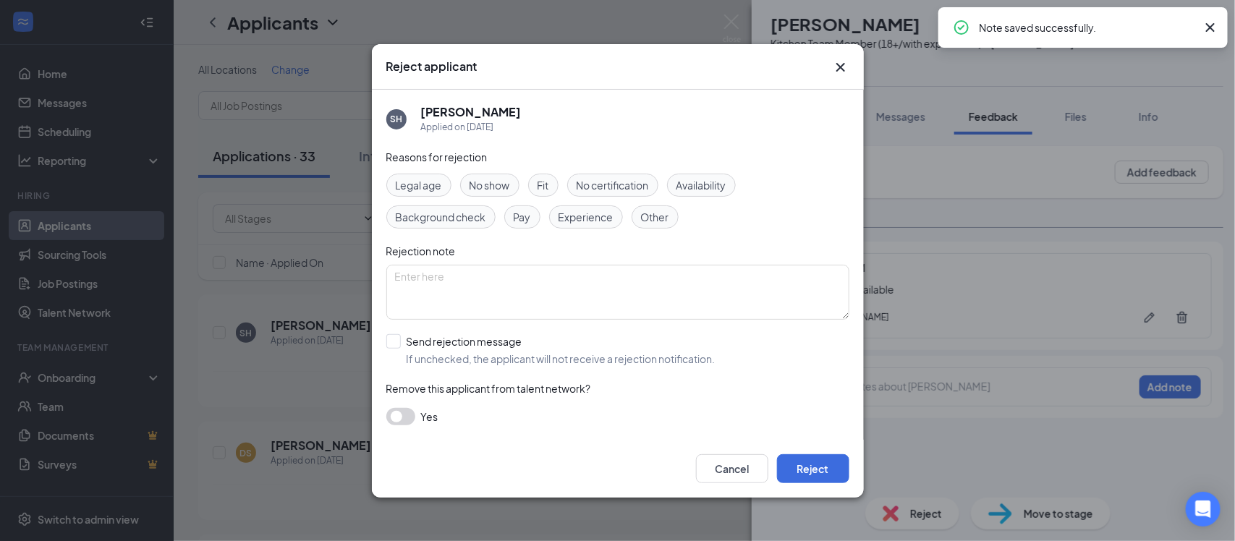
click at [707, 150] on div "Reasons for rejection" at bounding box center [617, 157] width 463 height 16
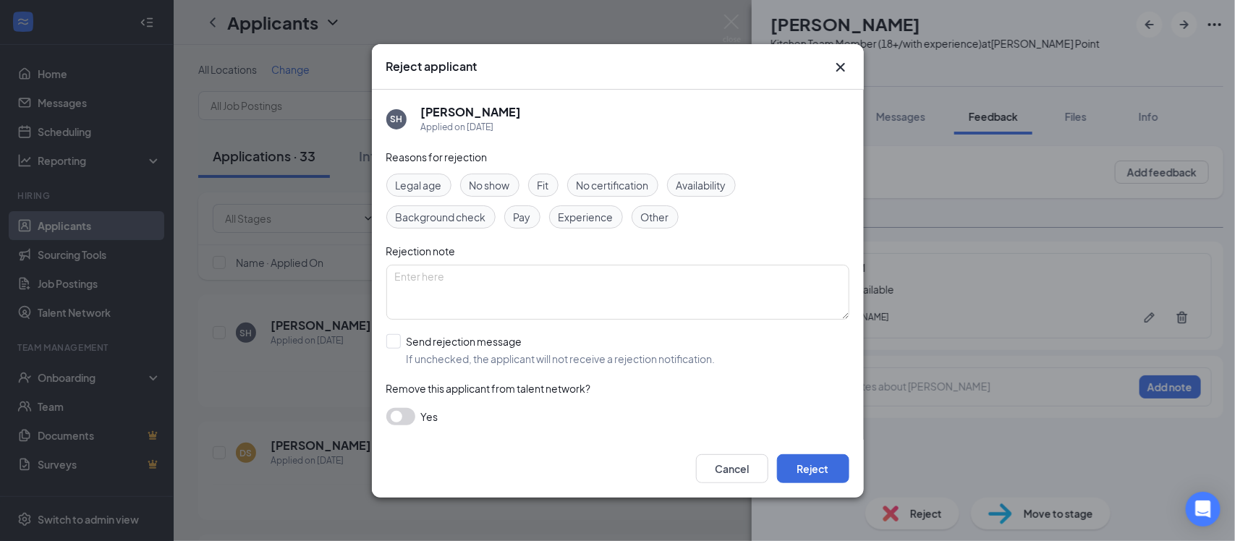
click at [709, 185] on span "Availability" at bounding box center [701, 185] width 50 height 16
click at [398, 342] on input "Send rejection message If unchecked, the applicant will not receive a rejection…" at bounding box center [550, 350] width 329 height 32
checkbox input "true"
click at [815, 467] on button "Reject" at bounding box center [813, 468] width 72 height 29
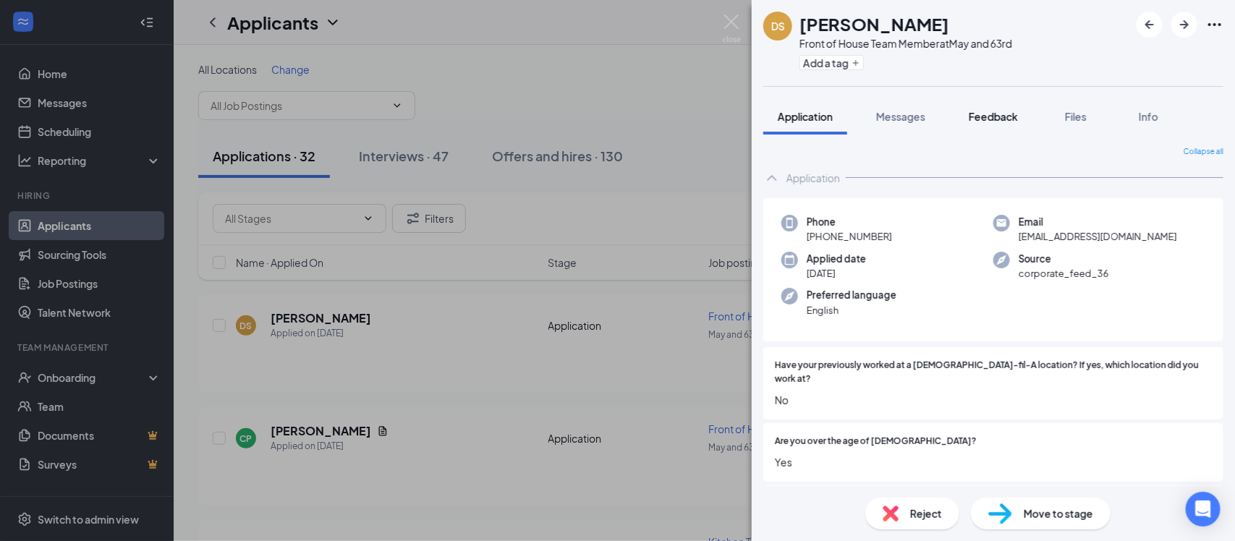
click at [986, 114] on span "Feedback" at bounding box center [993, 116] width 49 height 13
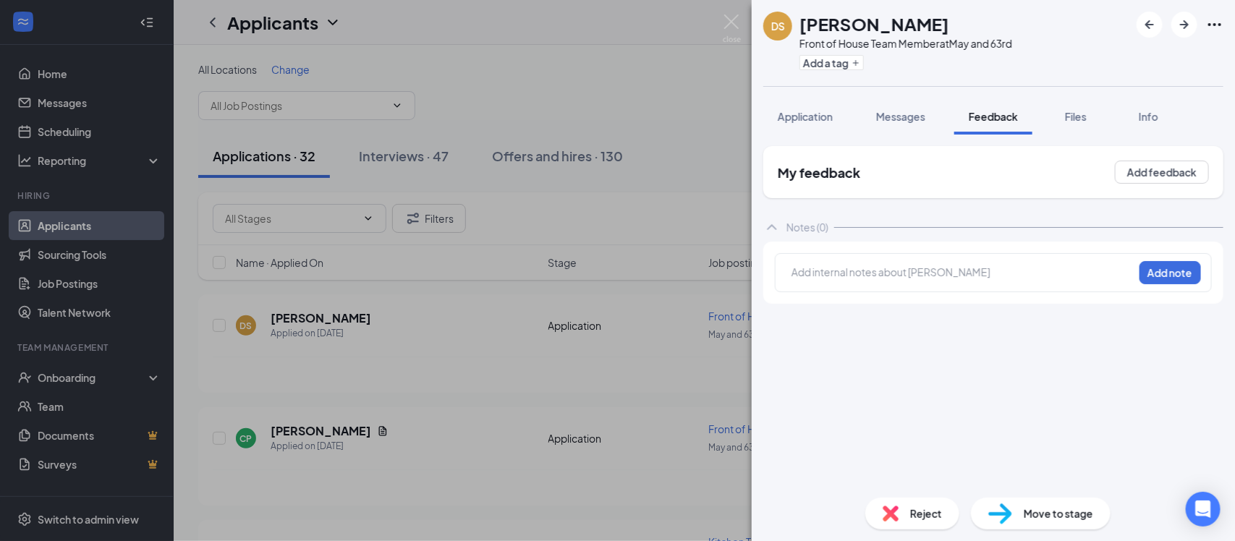
click at [866, 277] on div at bounding box center [962, 272] width 341 height 15
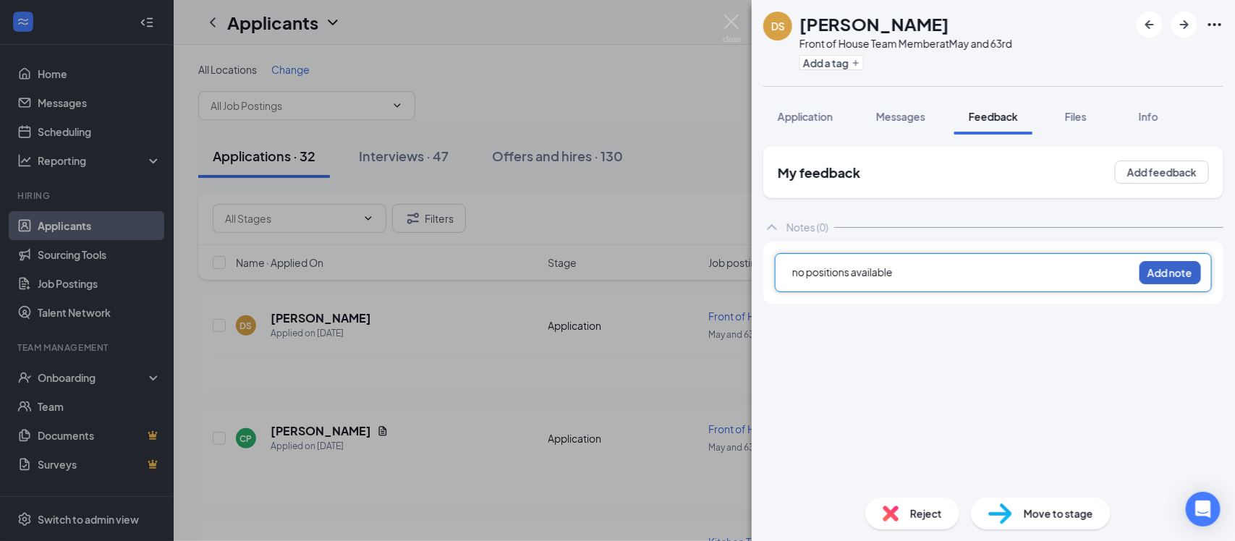
click at [1176, 263] on button "Add note" at bounding box center [1169, 272] width 61 height 23
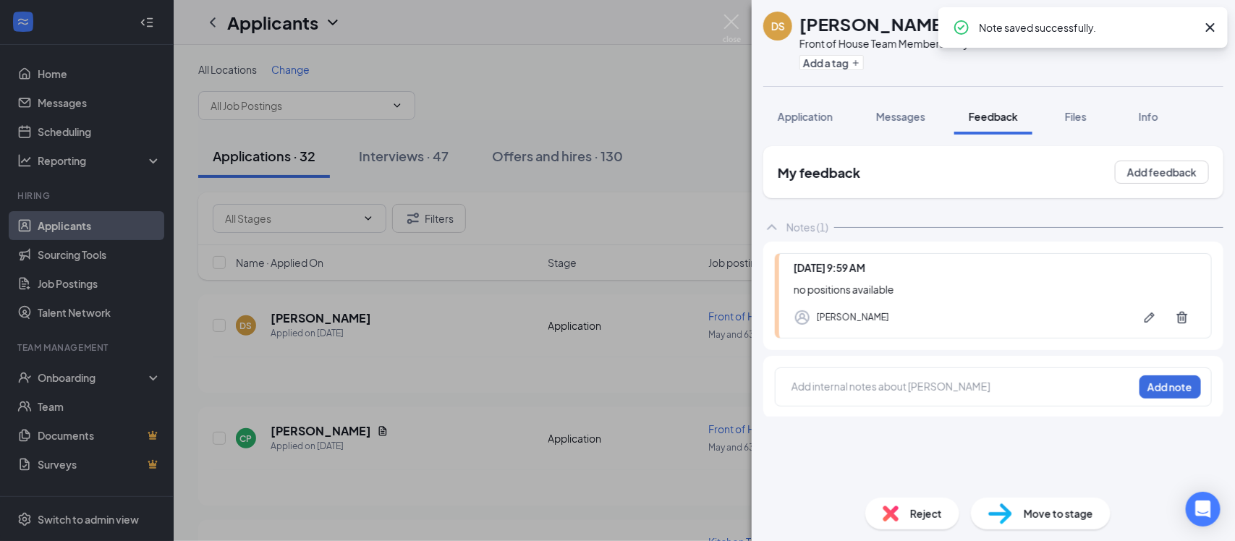
click at [901, 517] on div "Reject" at bounding box center [912, 514] width 94 height 32
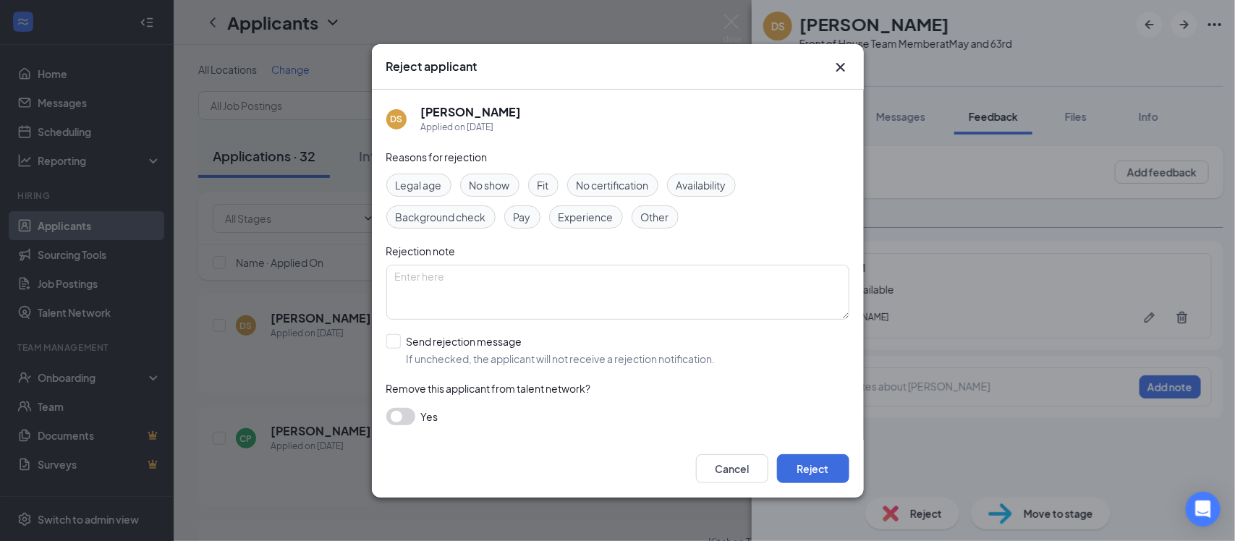
click at [694, 186] on span "Availability" at bounding box center [701, 185] width 50 height 16
click at [399, 342] on input "Send rejection message If unchecked, the applicant will not receive a rejection…" at bounding box center [550, 350] width 329 height 32
checkbox input "true"
click at [799, 470] on button "Reject" at bounding box center [813, 468] width 72 height 29
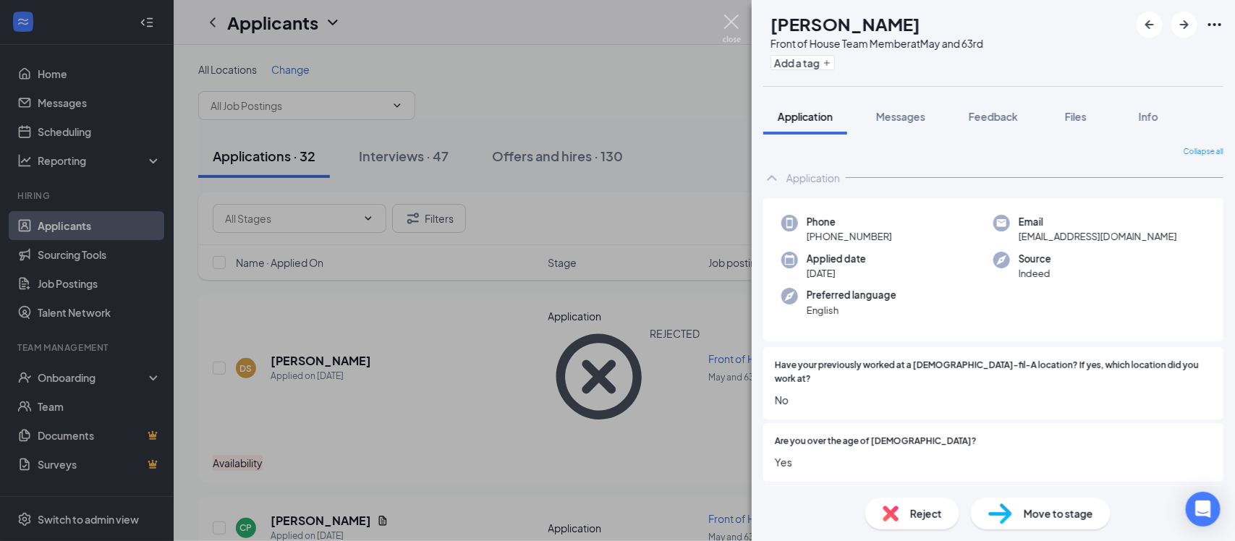
click at [741, 32] on img at bounding box center [732, 28] width 18 height 28
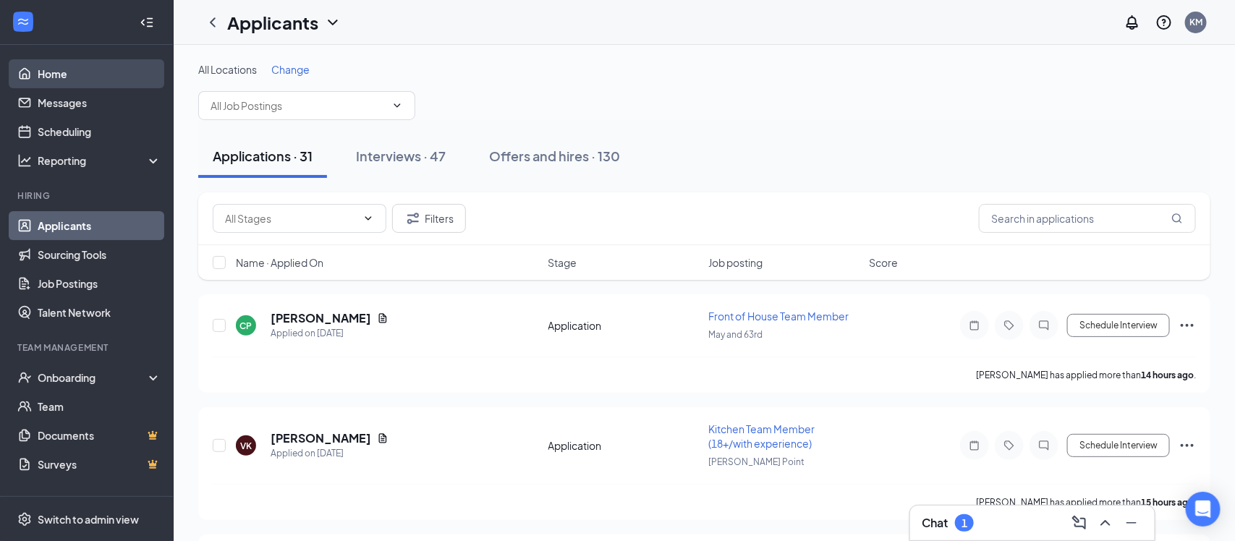
click at [50, 71] on link "Home" at bounding box center [100, 73] width 124 height 29
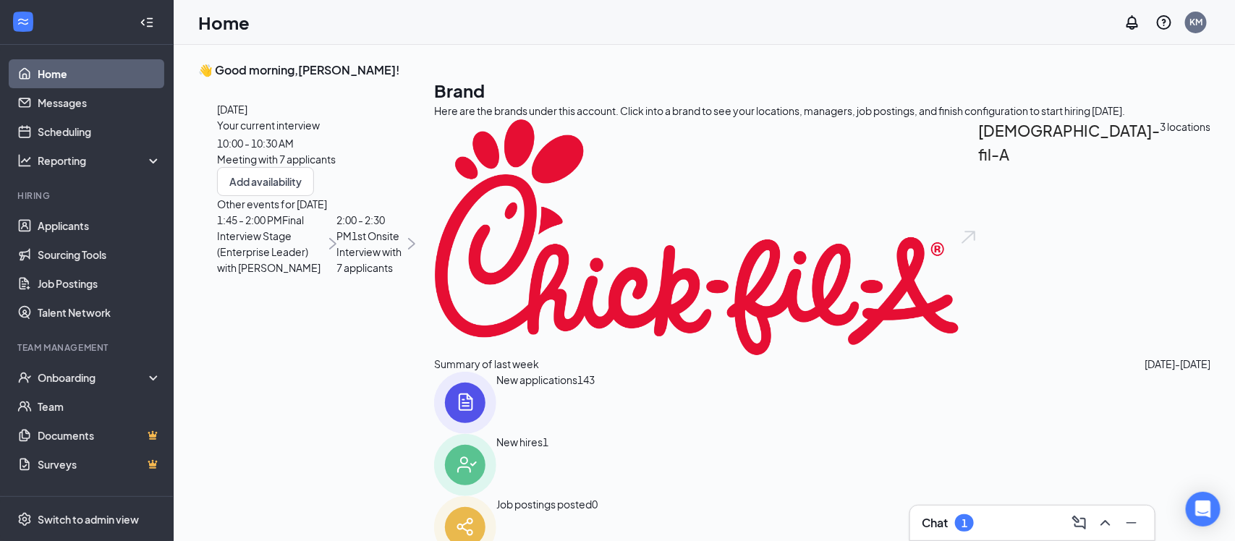
click at [358, 167] on div "Meeting with 7 applicants" at bounding box center [316, 159] width 198 height 16
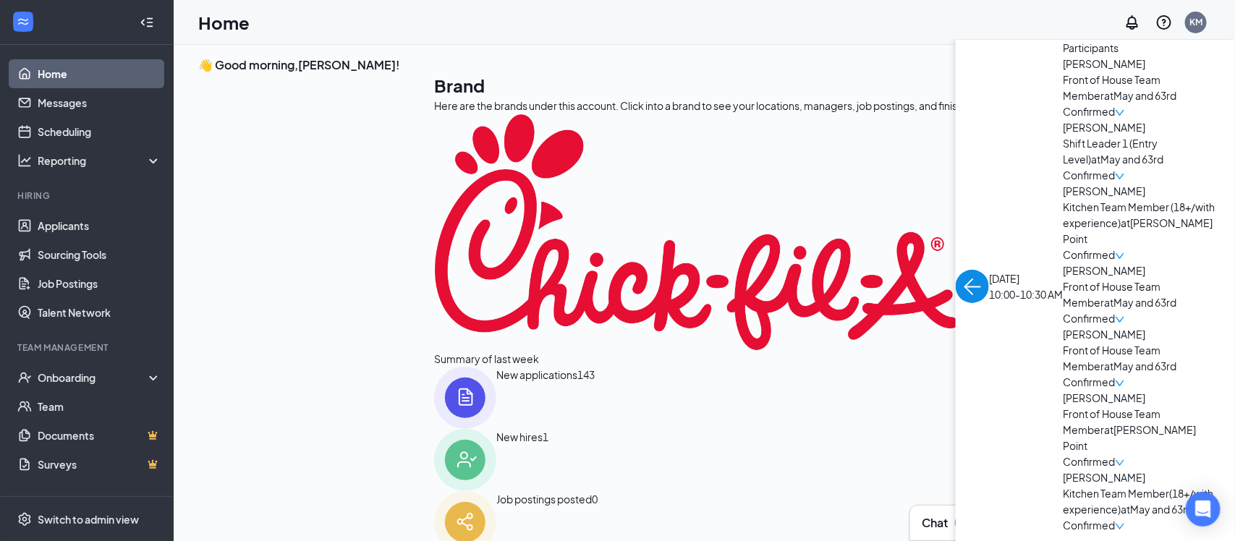
scroll to position [110, 0]
click at [1063, 406] on span "[PERSON_NAME]" at bounding box center [1139, 398] width 152 height 16
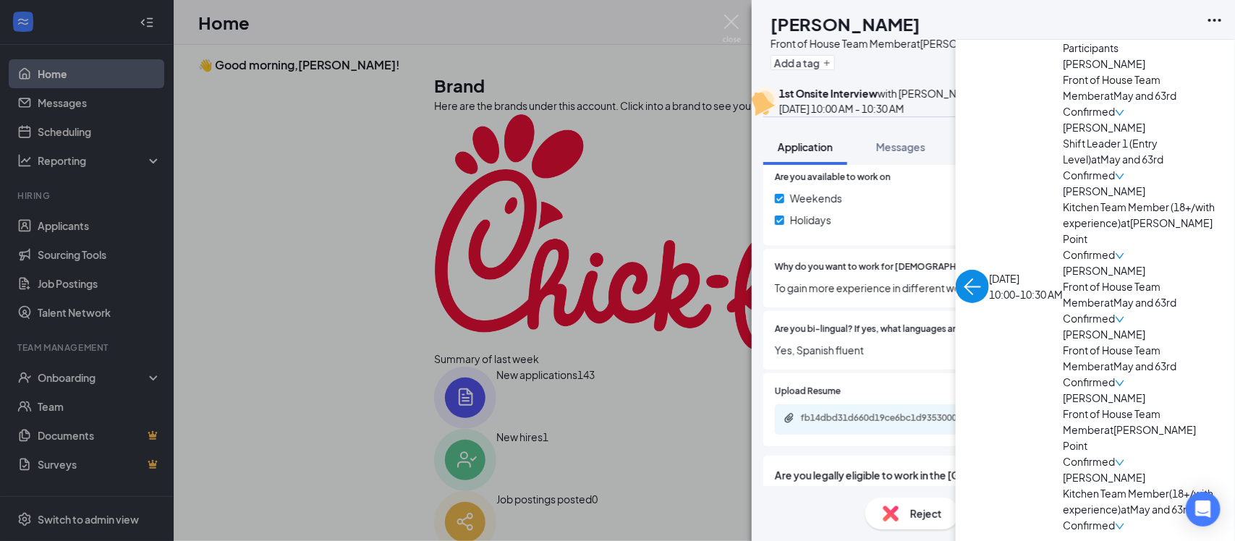
scroll to position [867, 0]
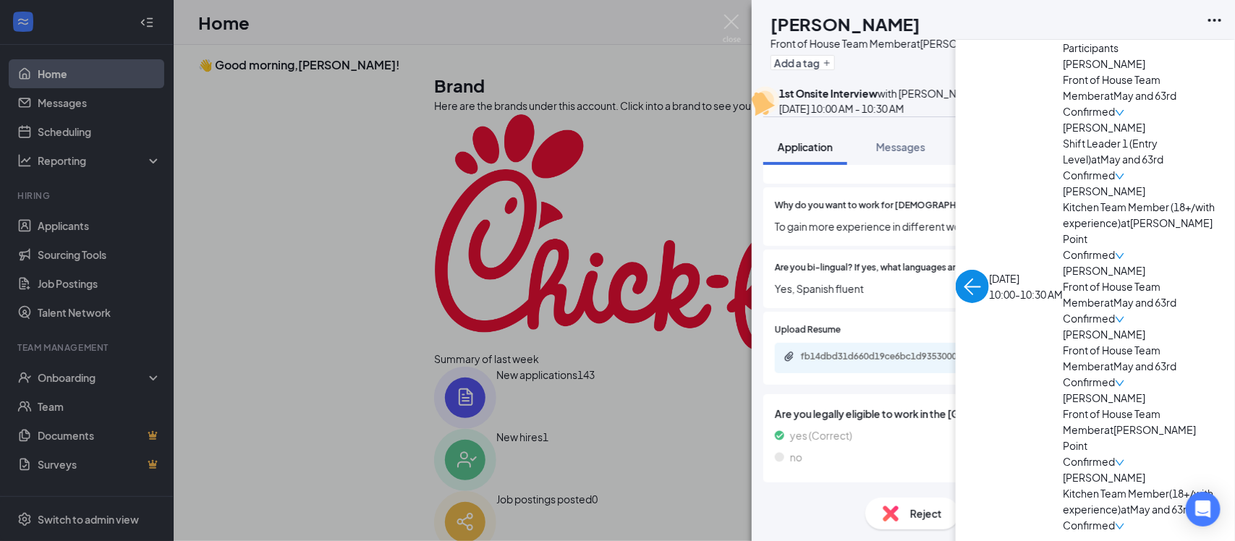
click at [1002, 153] on span "Feedback" at bounding box center [993, 146] width 49 height 13
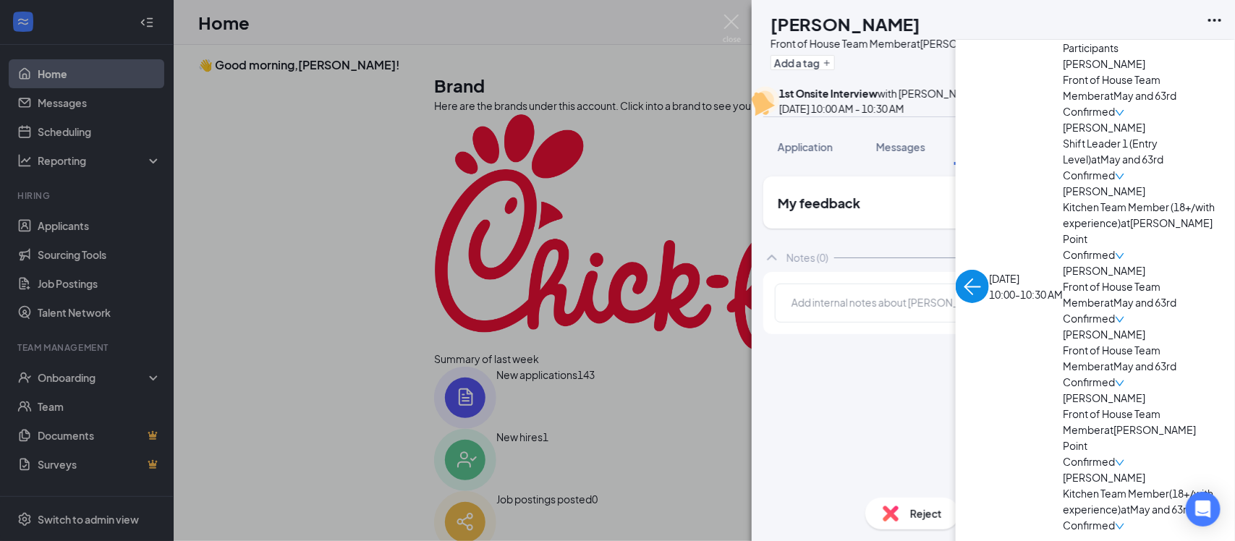
click at [1046, 314] on div at bounding box center [962, 304] width 341 height 19
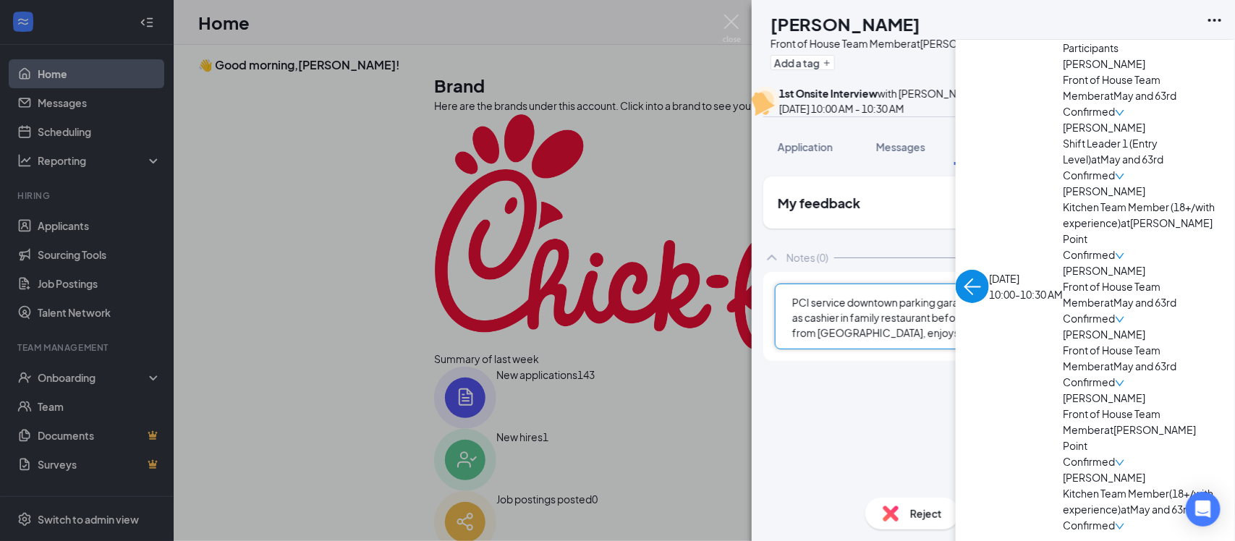
click at [1163, 315] on button "Add note" at bounding box center [1169, 303] width 61 height 23
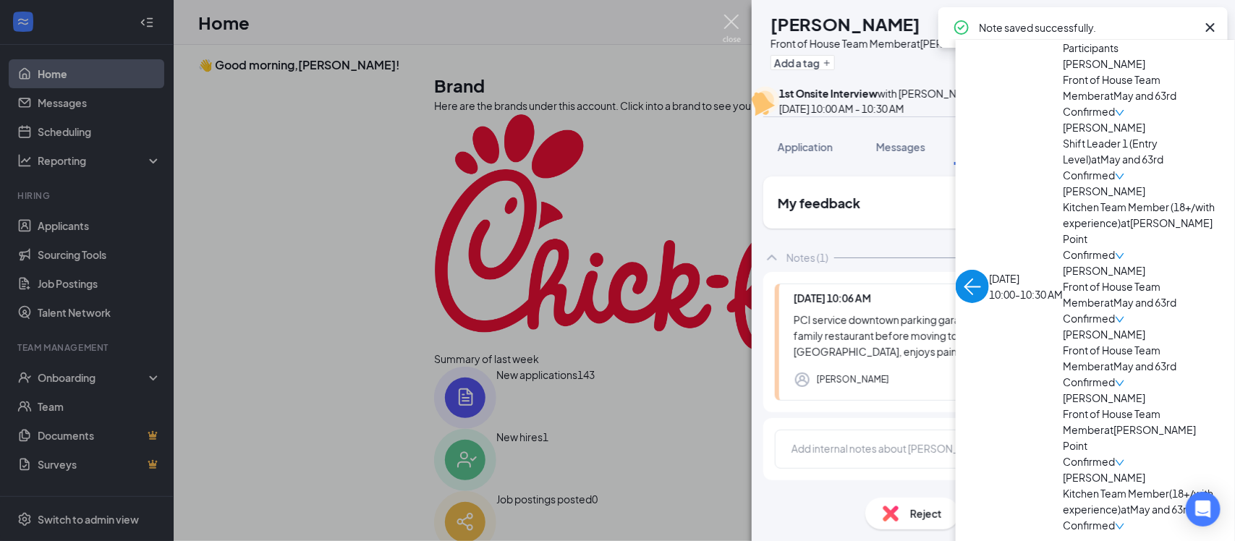
click at [733, 29] on img at bounding box center [732, 28] width 18 height 28
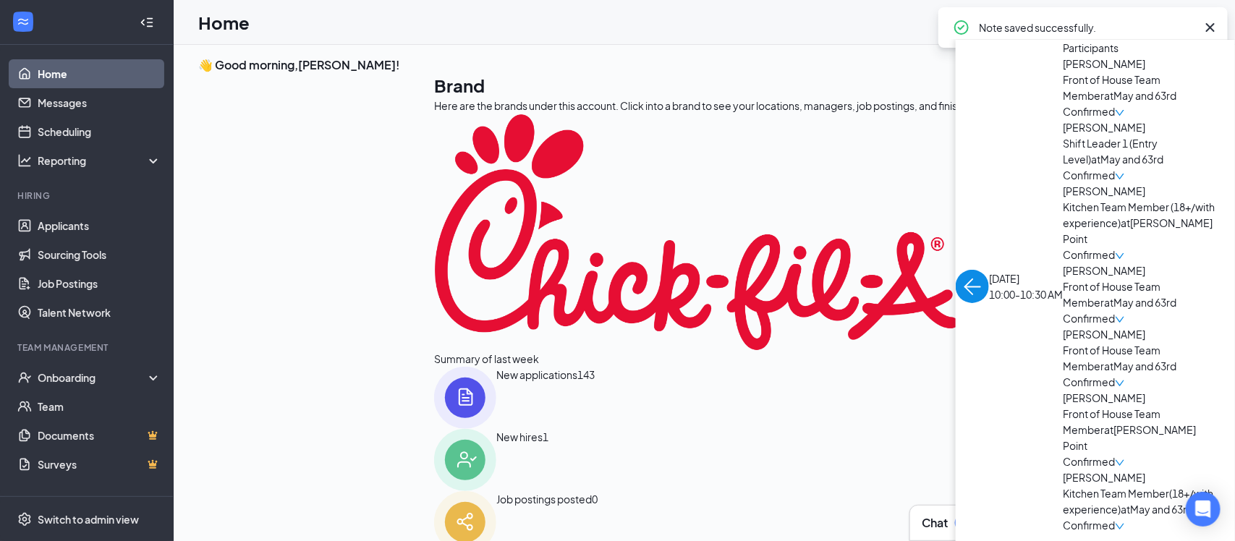
click at [1063, 342] on span "[PERSON_NAME]" at bounding box center [1139, 334] width 152 height 16
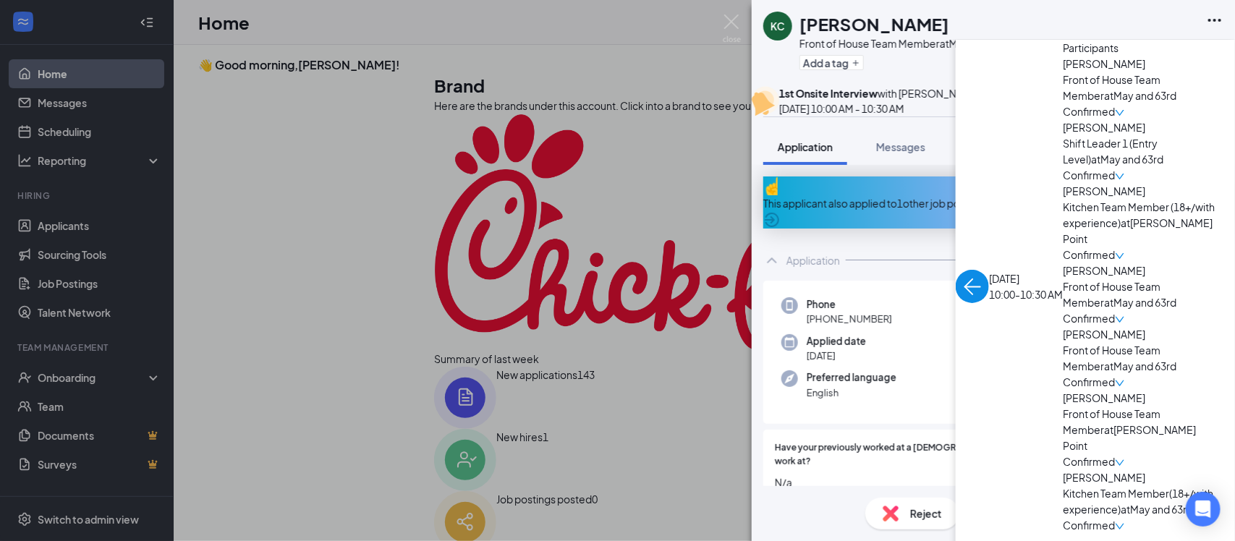
click at [988, 154] on div "Feedback" at bounding box center [993, 147] width 49 height 14
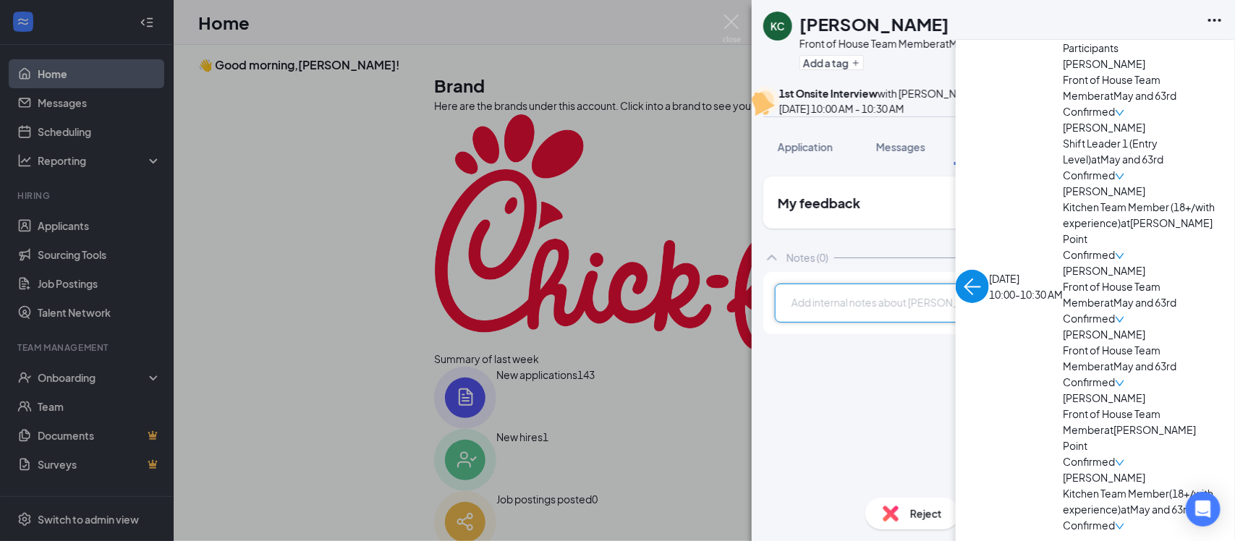
click at [901, 314] on div at bounding box center [962, 304] width 341 height 19
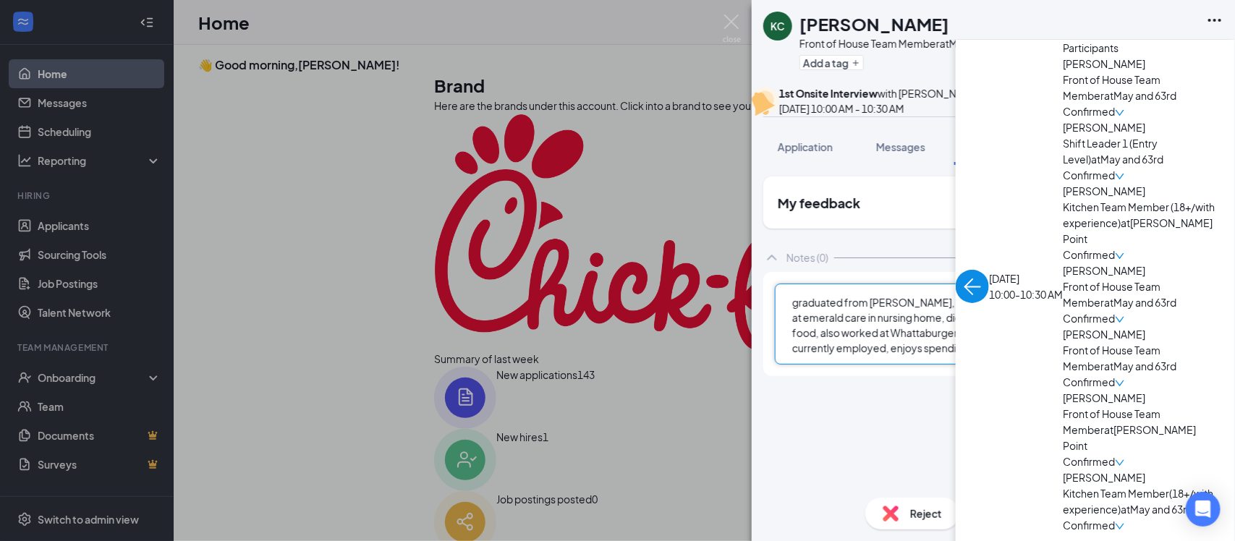
click at [1178, 315] on button "Add note" at bounding box center [1169, 303] width 61 height 23
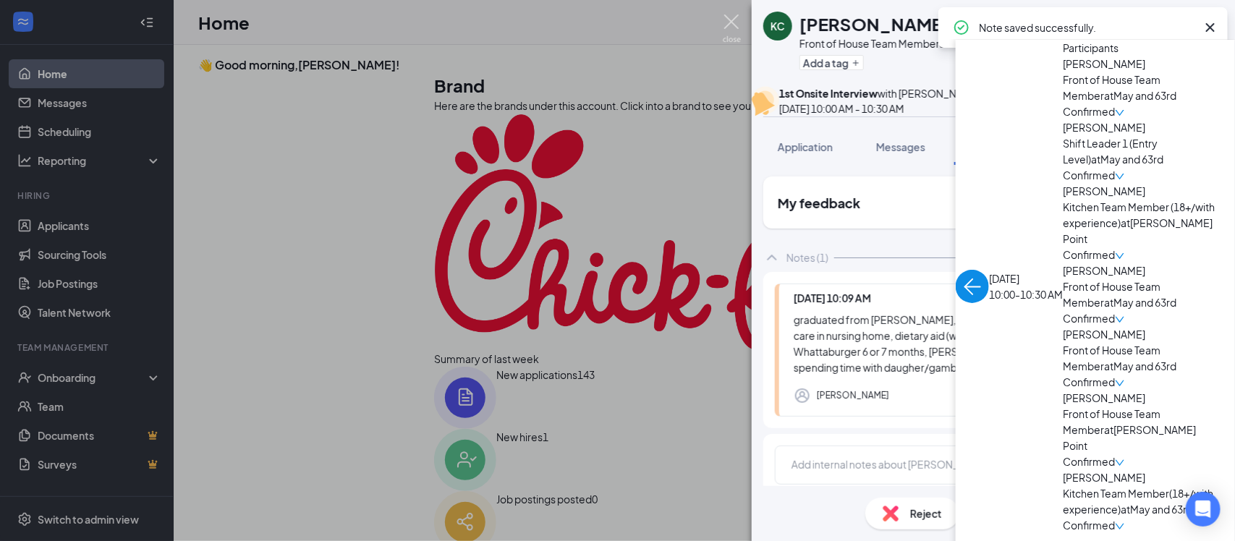
click at [729, 25] on img at bounding box center [732, 28] width 18 height 28
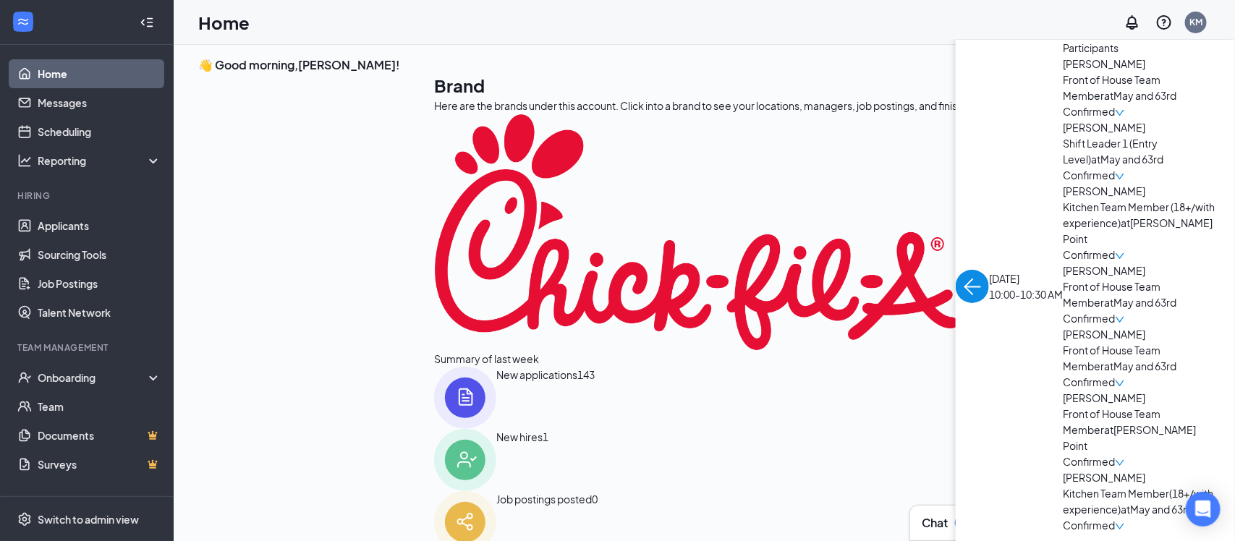
click at [1063, 481] on span "[PERSON_NAME]" at bounding box center [1139, 477] width 152 height 16
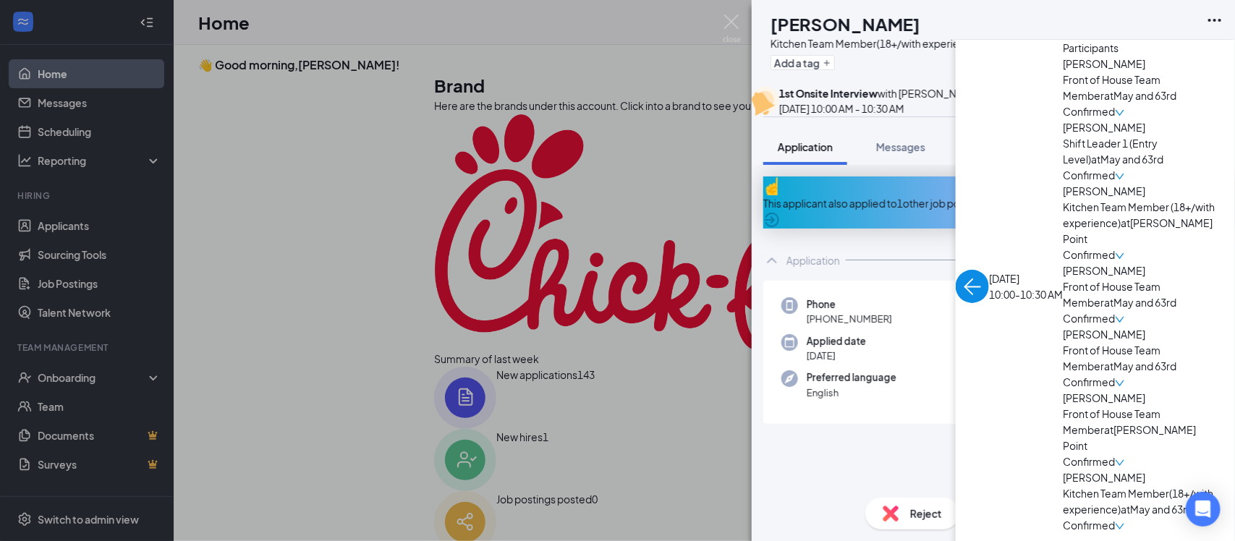
click at [1011, 153] on span "Feedback" at bounding box center [993, 146] width 49 height 13
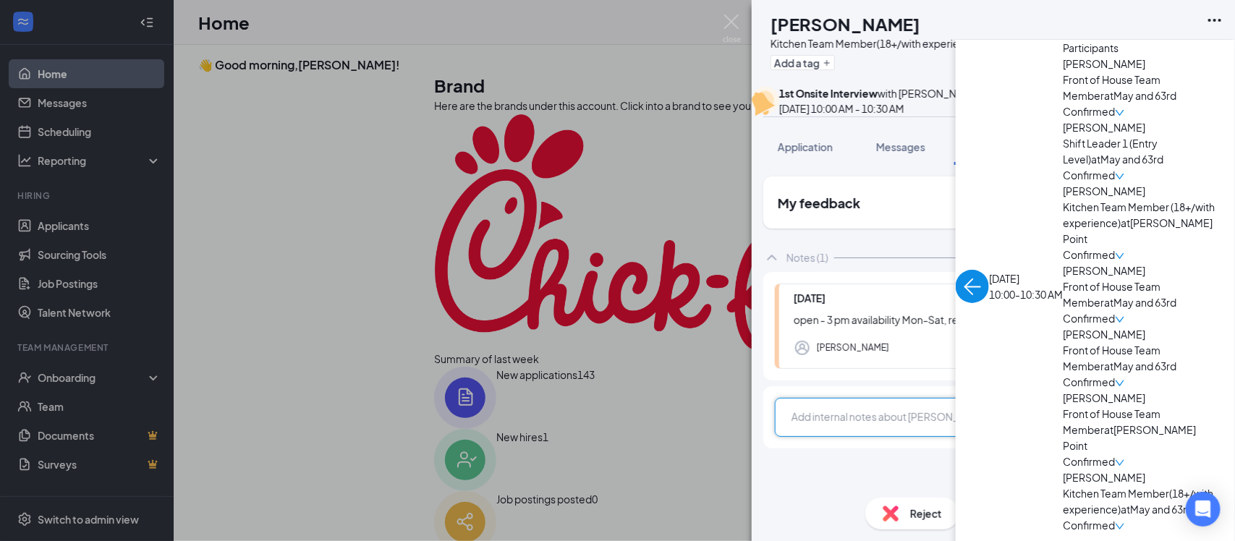
click at [870, 425] on div at bounding box center [962, 416] width 341 height 15
click at [1152, 429] on button "Add note" at bounding box center [1169, 417] width 61 height 23
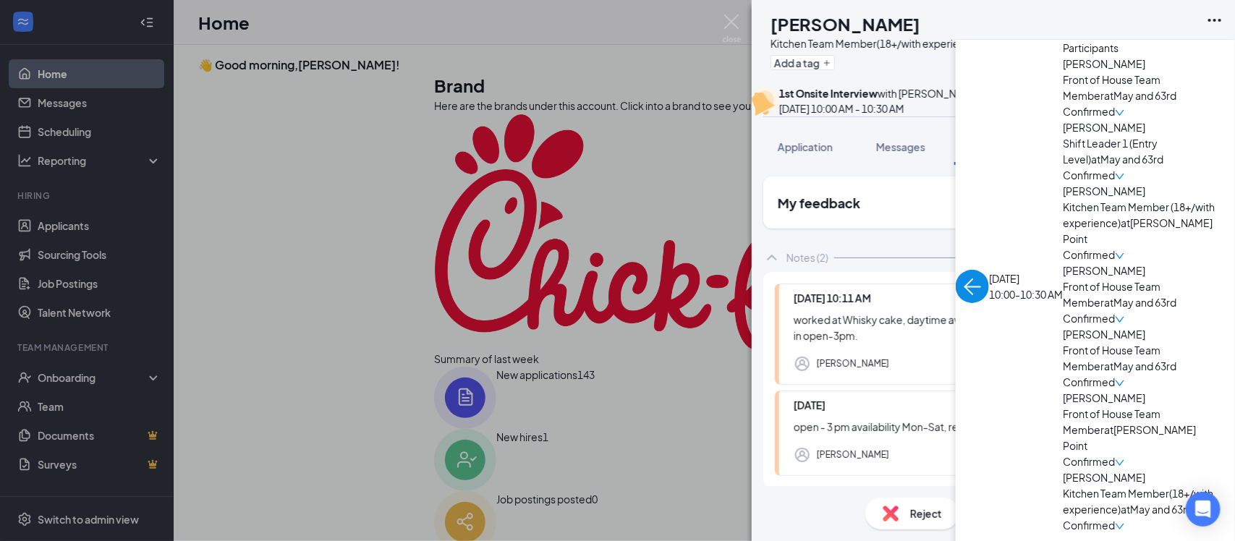
scroll to position [100, 0]
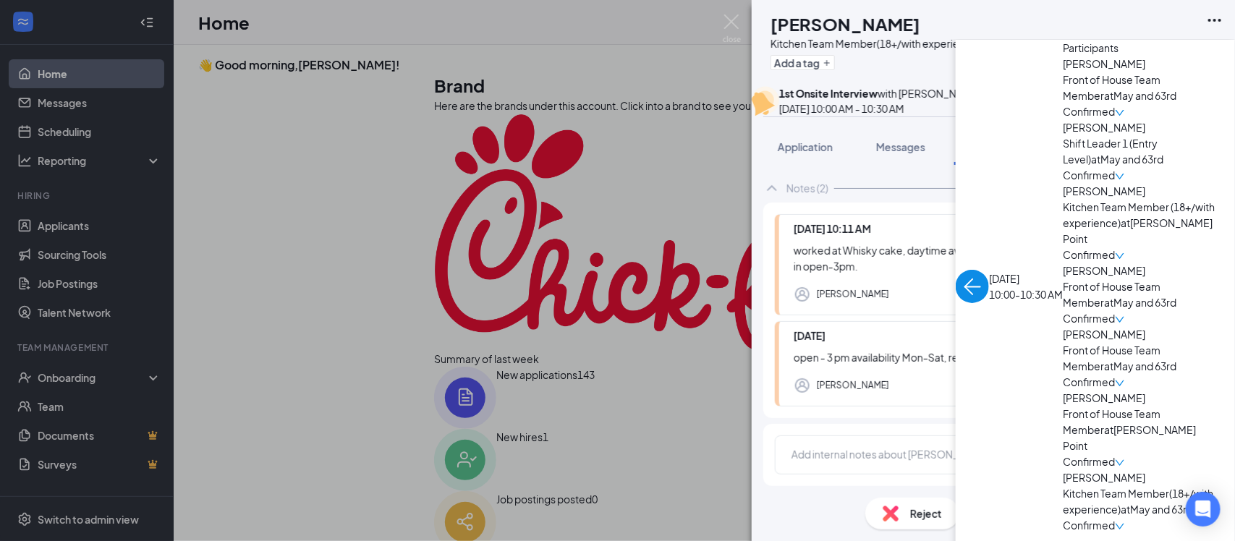
click at [1153, 391] on icon "Pen" at bounding box center [1149, 385] width 14 height 14
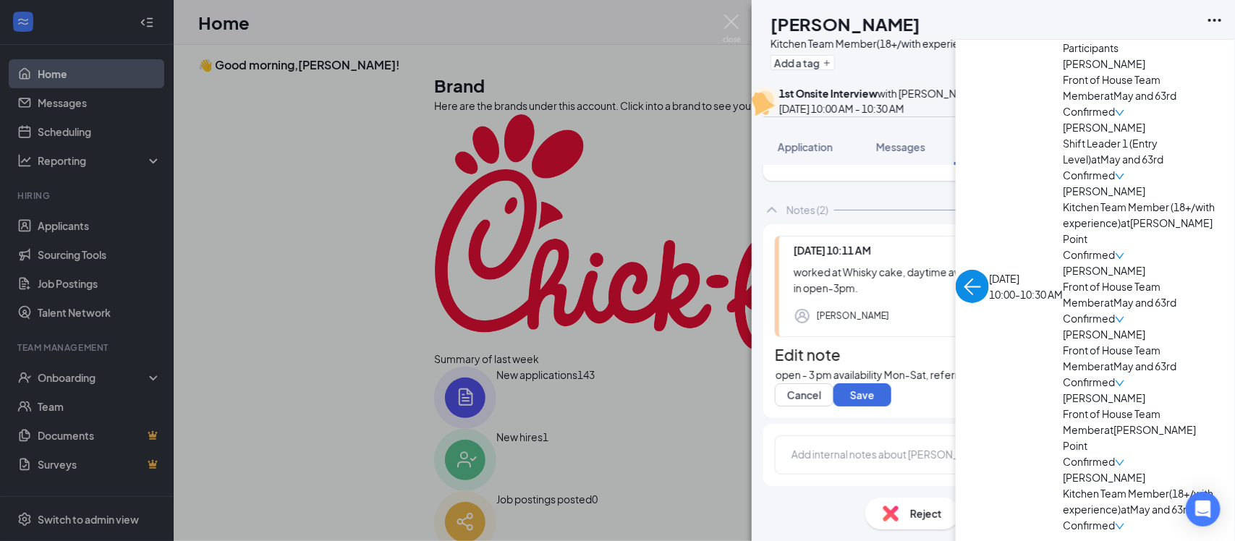
click at [1126, 383] on div "open - 3 pm availability Mon-Sat, referred by [PERSON_NAME]" at bounding box center [992, 374] width 435 height 15
click at [880, 407] on button "Save" at bounding box center [862, 394] width 58 height 23
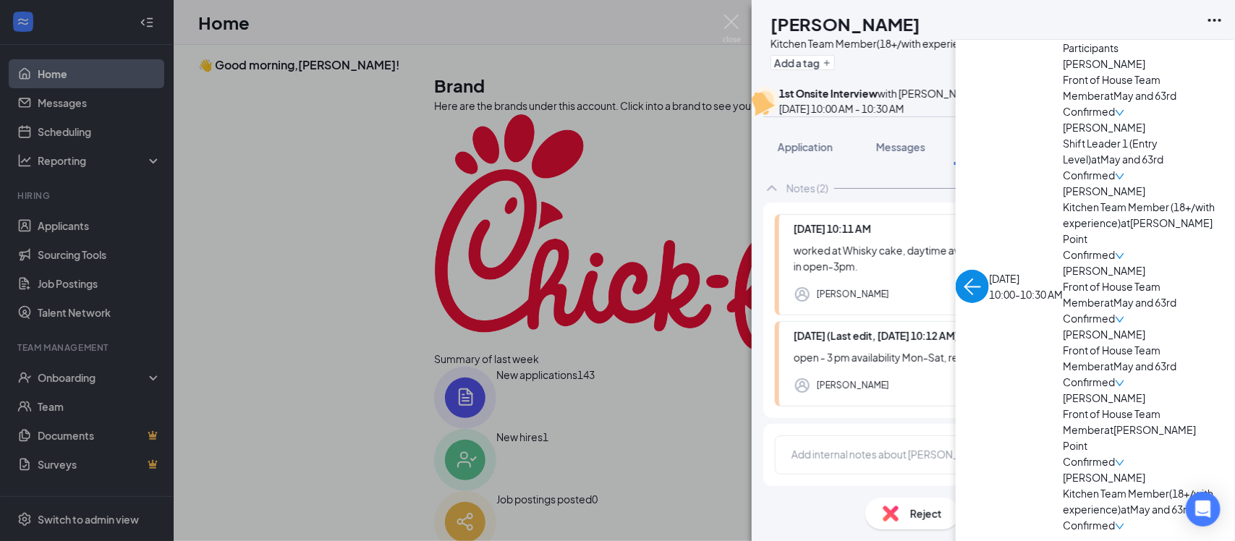
click at [729, 31] on img at bounding box center [732, 28] width 18 height 28
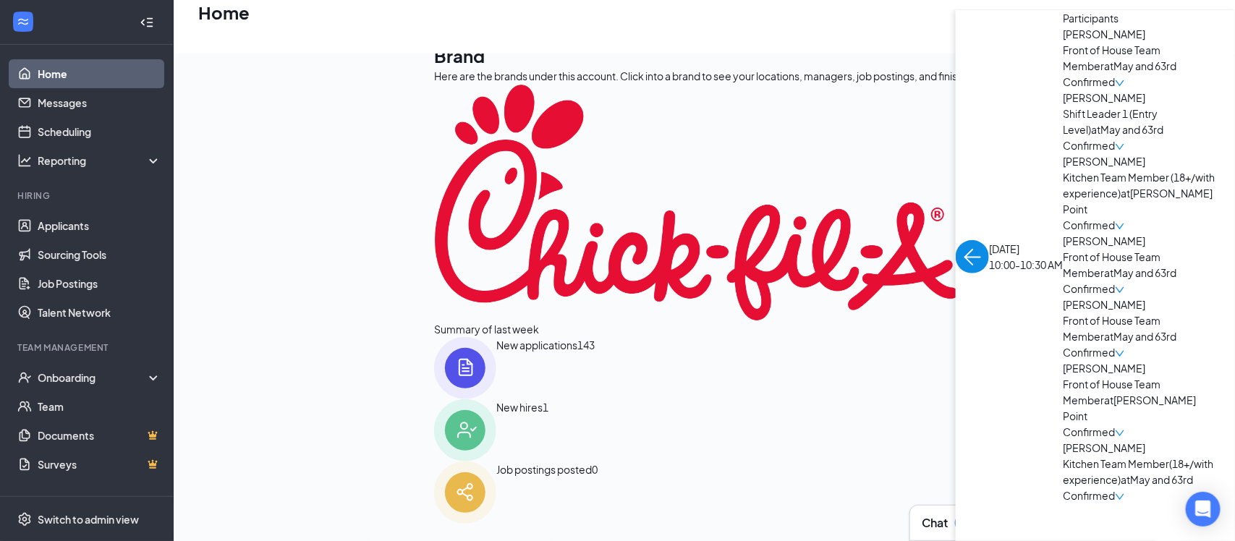
scroll to position [67, 0]
click at [988, 365] on div "Summary of last week [DATE] - [DATE] New applications 143 New hires 1 Job posti…" at bounding box center [822, 422] width 776 height 203
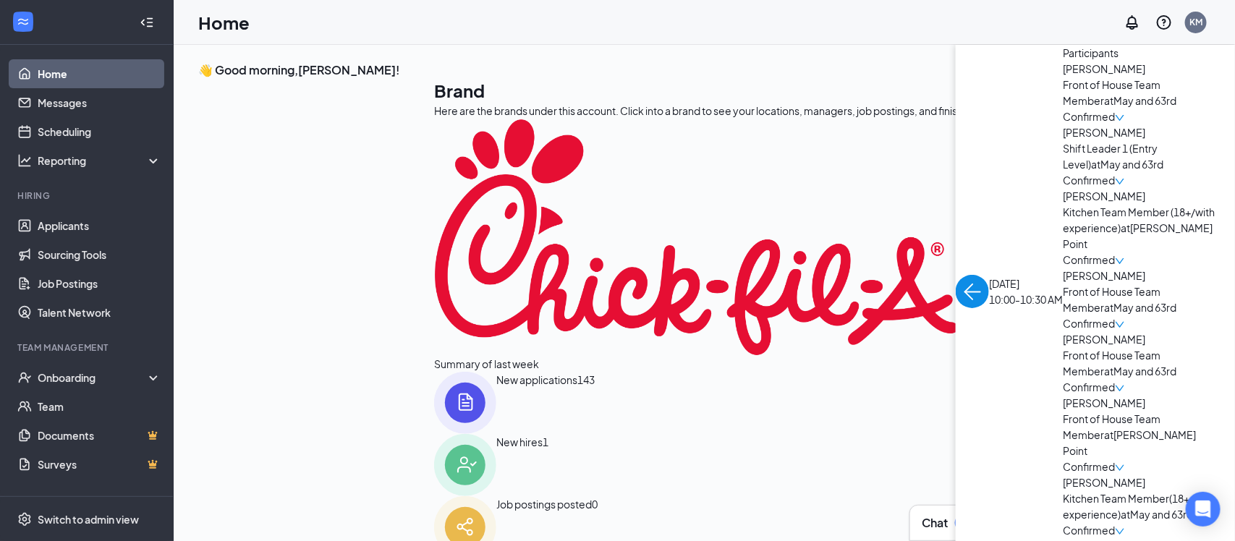
click at [67, 72] on link "Home" at bounding box center [100, 73] width 124 height 29
click at [1063, 411] on span "[PERSON_NAME]" at bounding box center [1139, 403] width 152 height 16
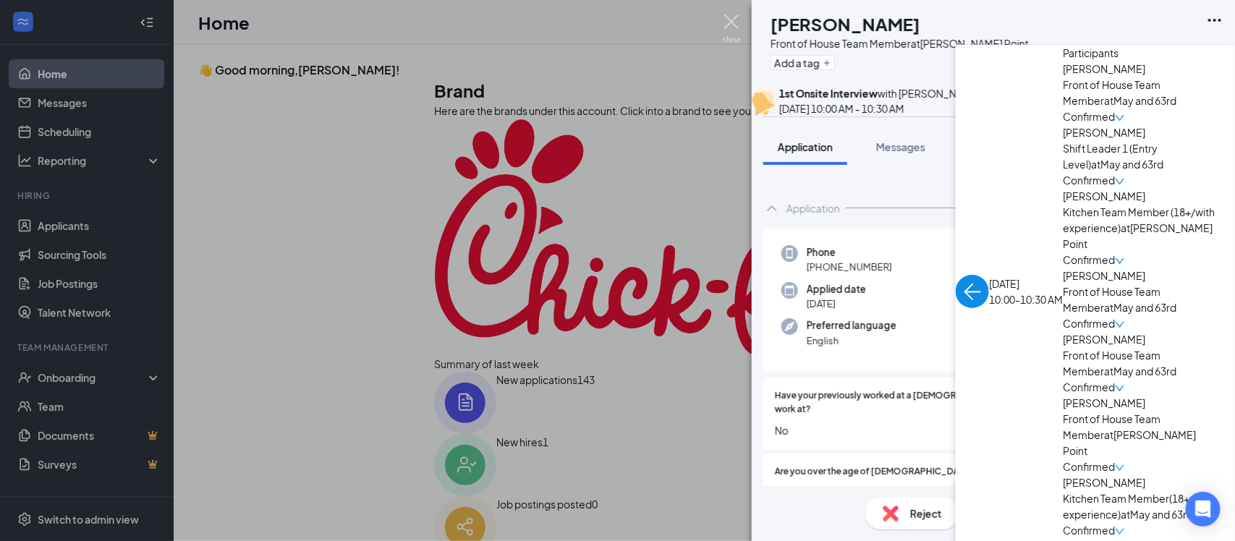
click at [729, 20] on img at bounding box center [732, 28] width 18 height 28
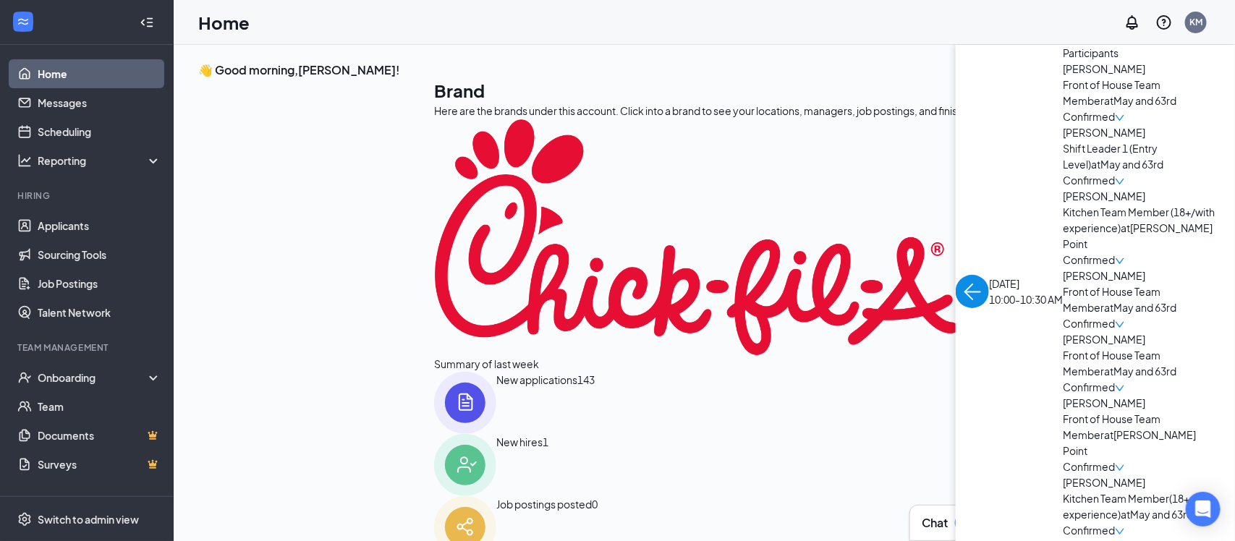
scroll to position [5, 0]
